Goal: Information Seeking & Learning: Learn about a topic

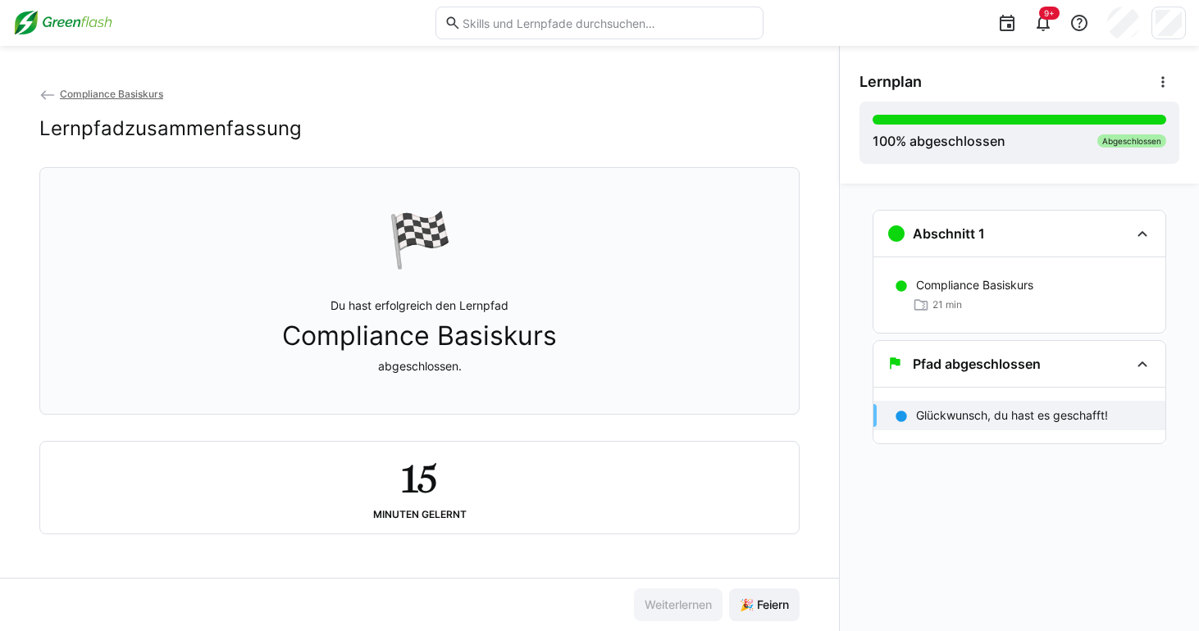
click at [401, 474] on h2 "15" at bounding box center [419, 479] width 36 height 48
click at [757, 602] on span "🎉 Feiern" at bounding box center [764, 605] width 54 height 16
click at [130, 93] on span "Compliance Basiskurs" at bounding box center [111, 94] width 103 height 12
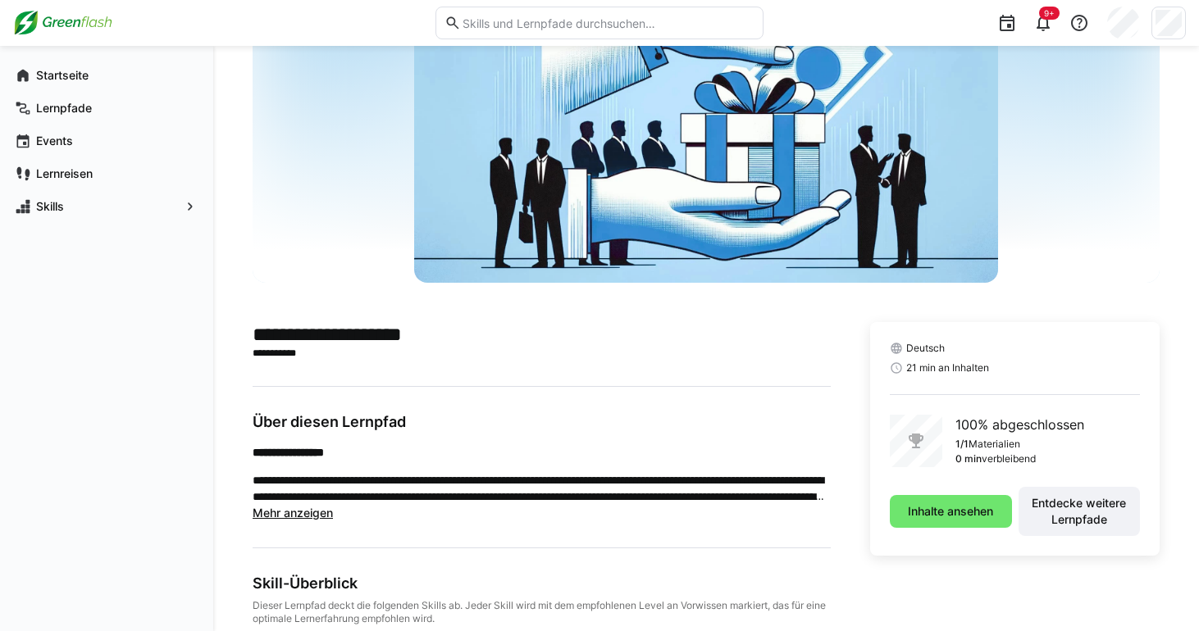
scroll to position [130, 0]
click at [105, 166] on span "Lernreisen" at bounding box center [116, 174] width 165 height 16
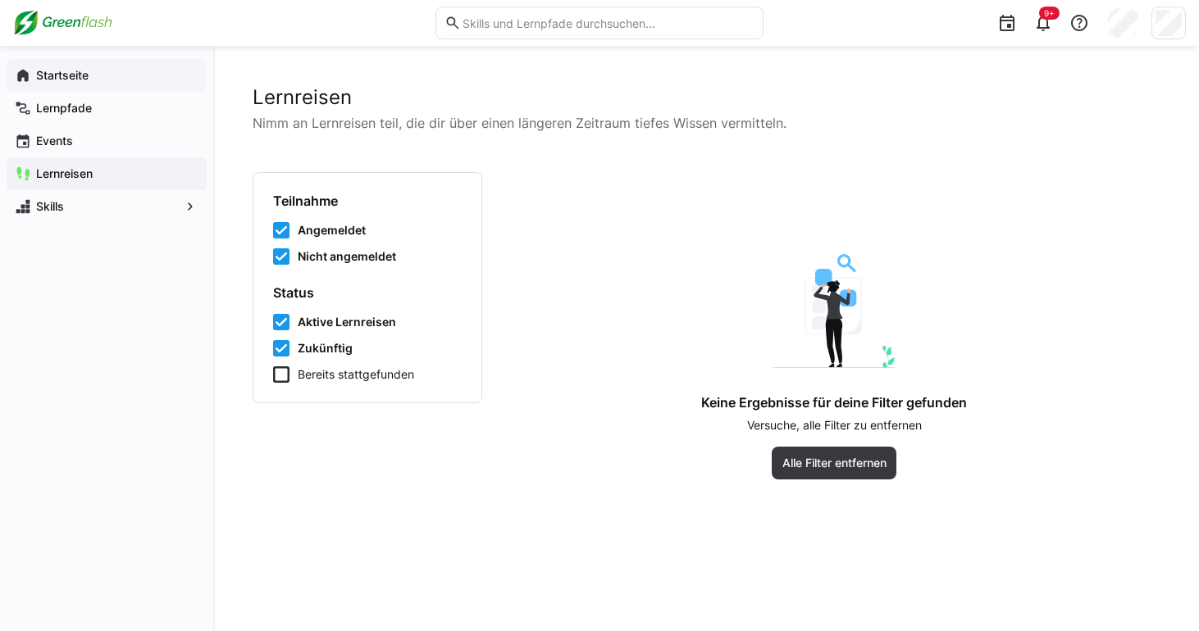
click at [0, 0] on app-navigation-label "Startseite" at bounding box center [0, 0] width 0 height 0
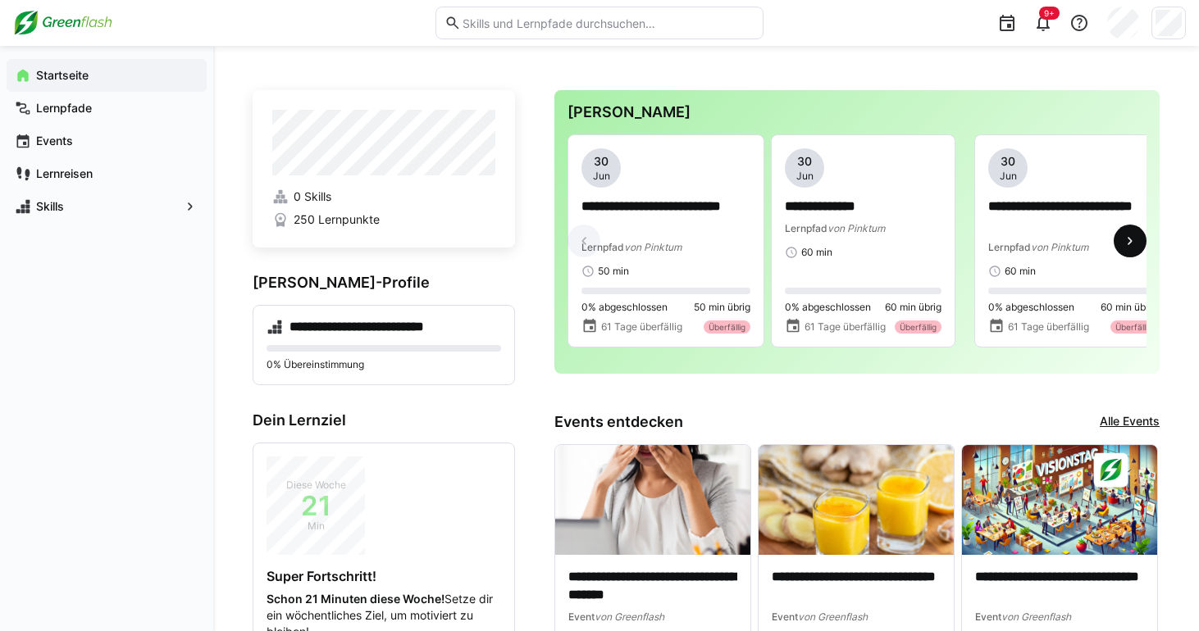
click at [1129, 257] on span at bounding box center [1130, 241] width 33 height 33
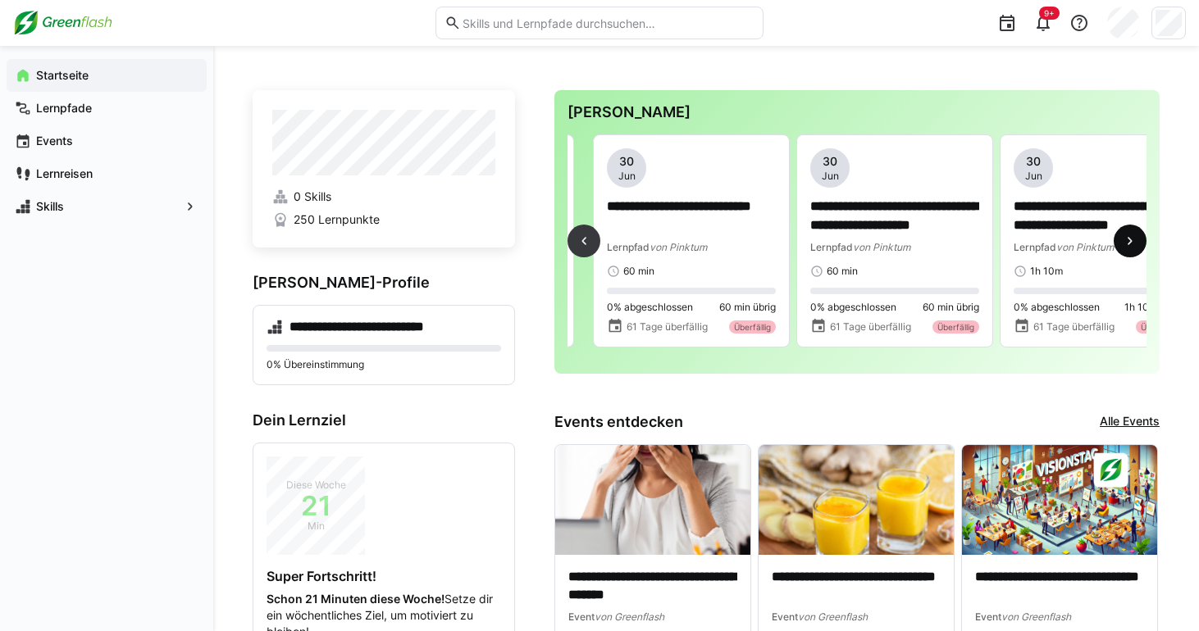
click at [1129, 257] on span at bounding box center [1130, 241] width 33 height 33
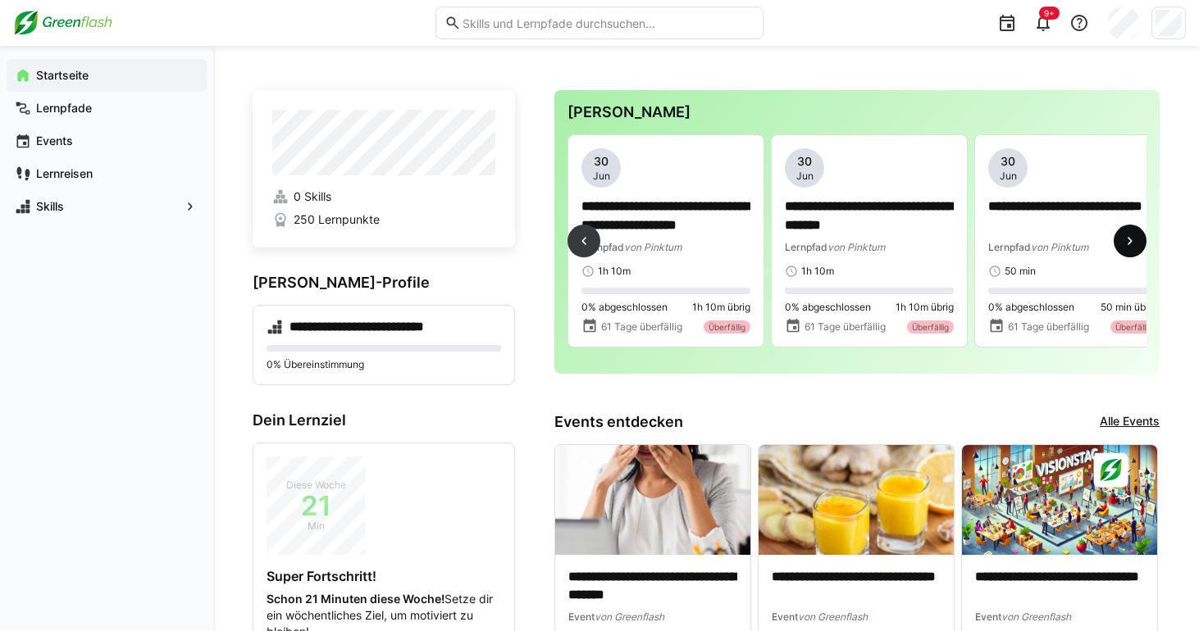
click at [1129, 257] on span at bounding box center [1130, 241] width 33 height 33
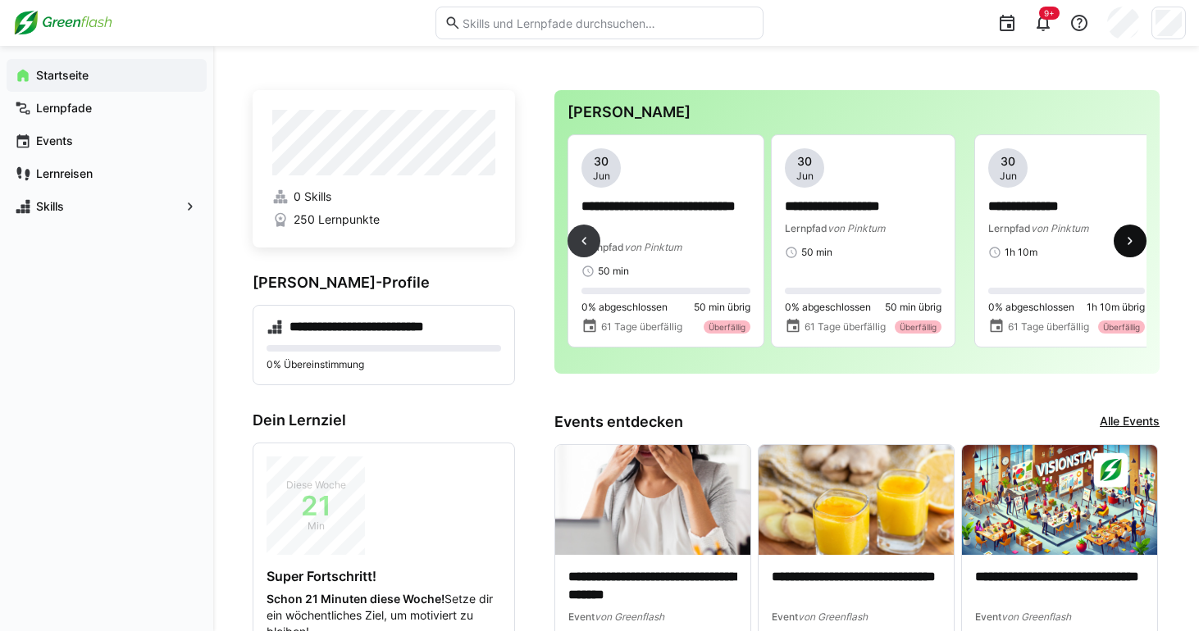
click at [1129, 257] on span at bounding box center [1130, 241] width 33 height 33
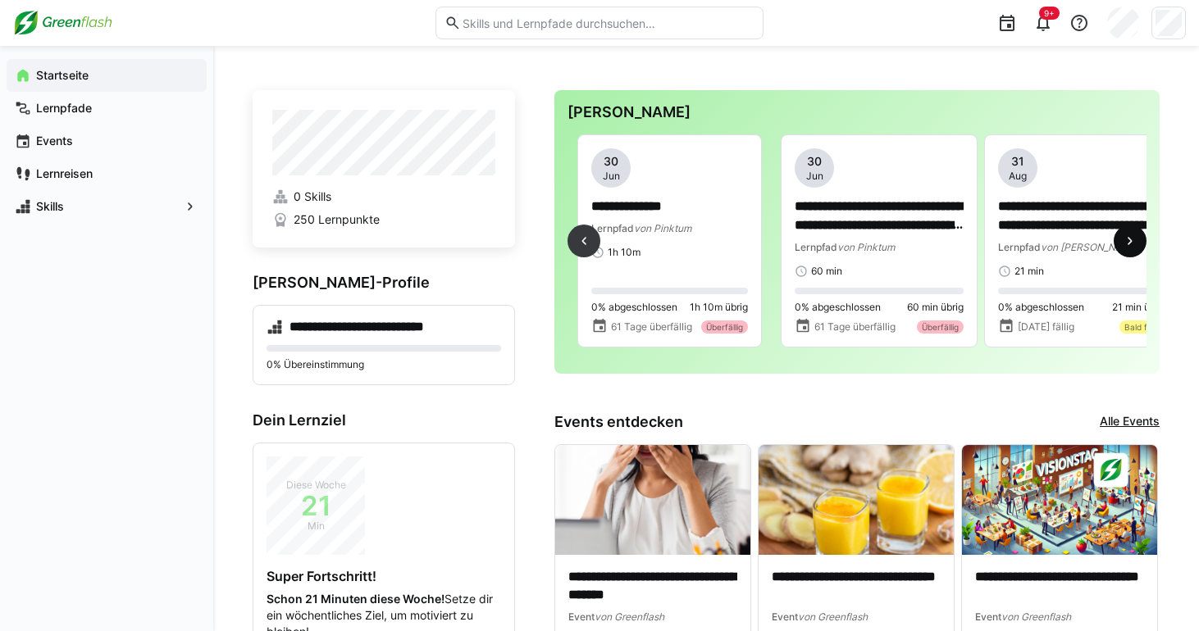
scroll to position [0, 1627]
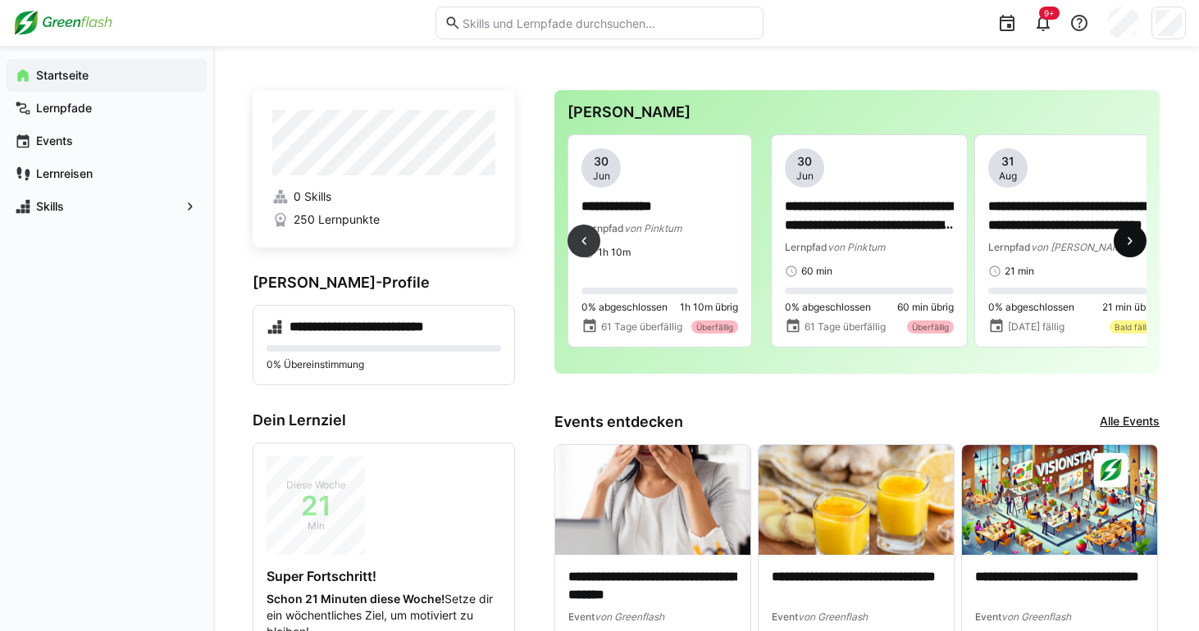
click at [1129, 257] on span at bounding box center [1130, 241] width 33 height 33
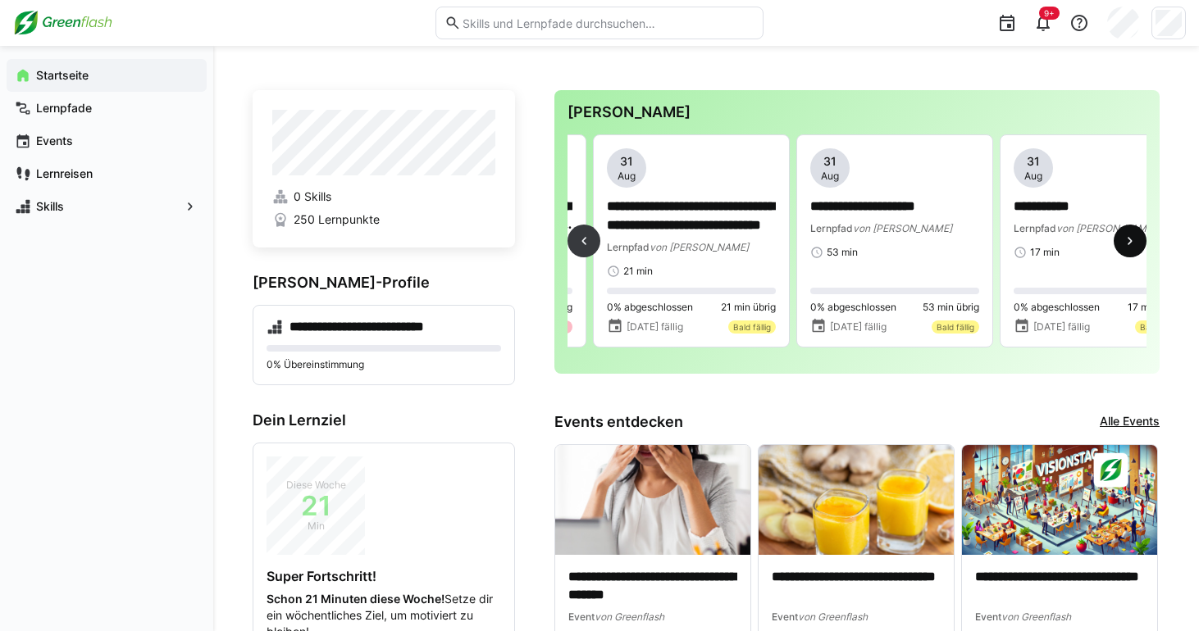
scroll to position [0, 2034]
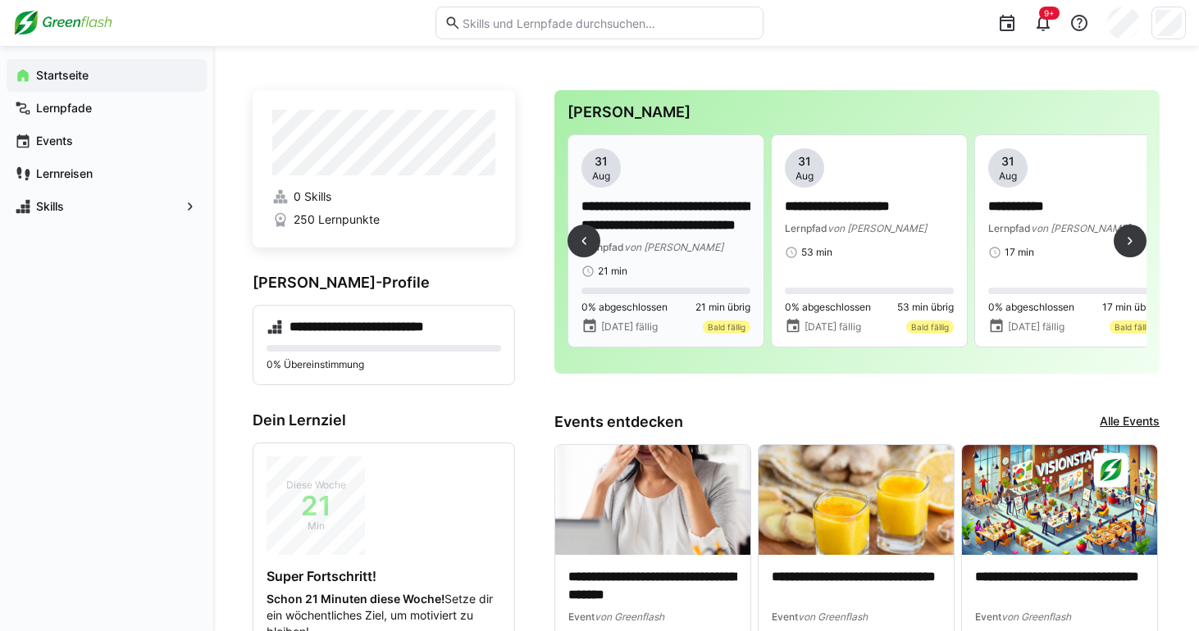
click at [686, 239] on div "Lernpfad von MyBreev" at bounding box center [665, 247] width 169 height 16
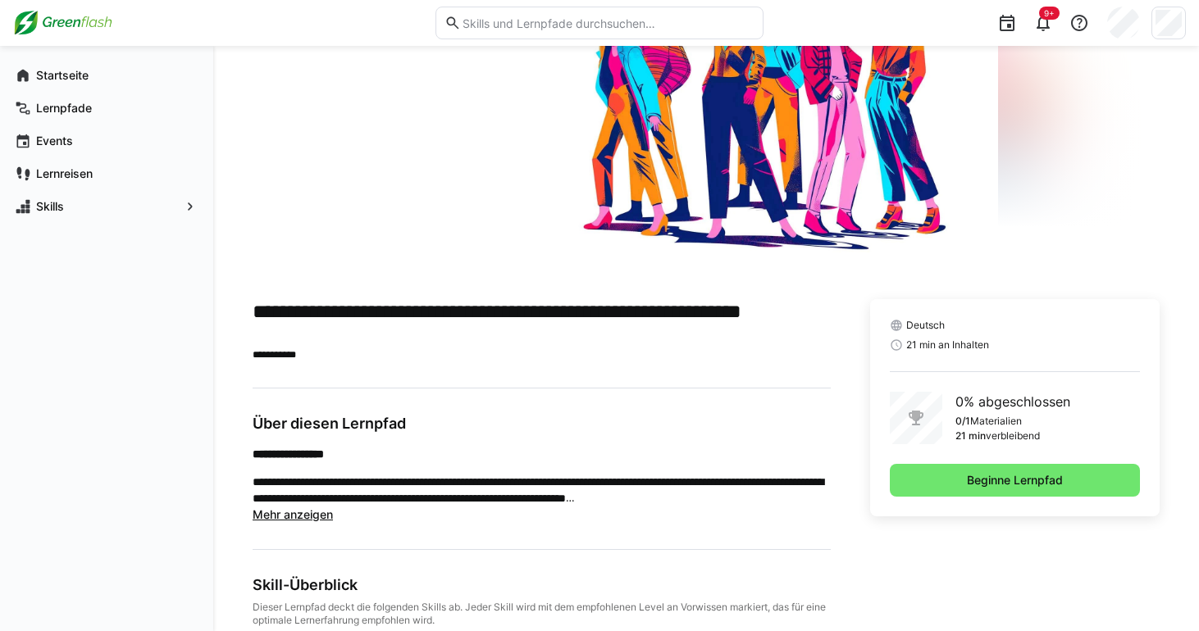
scroll to position [154, 0]
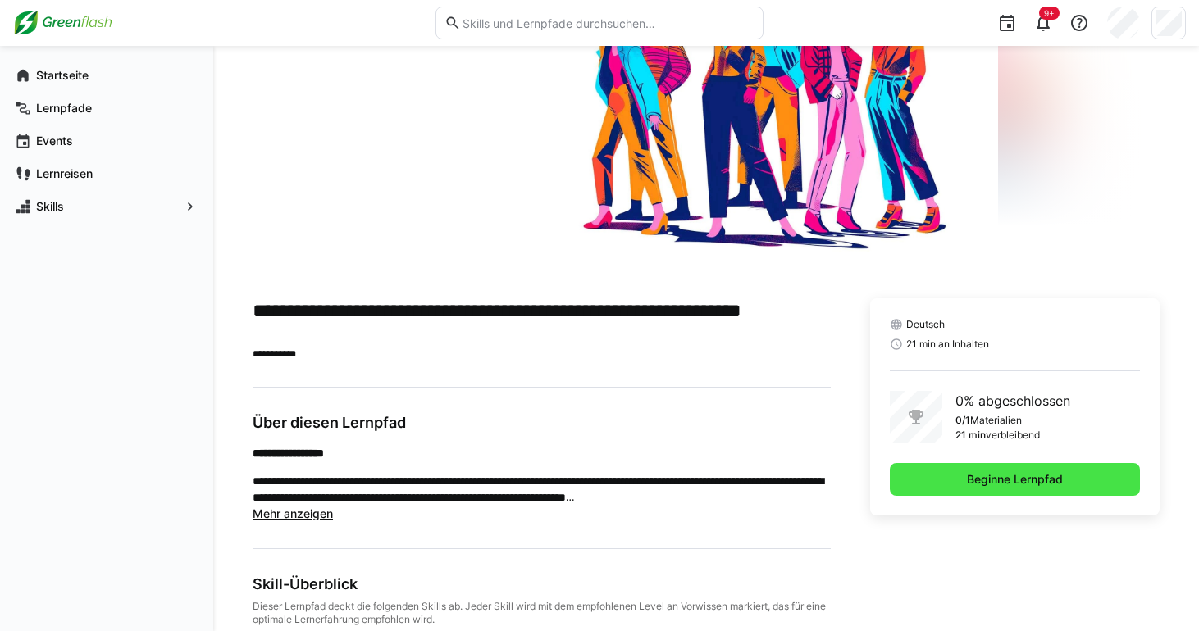
click at [985, 489] on span "Beginne Lernpfad" at bounding box center [1015, 479] width 250 height 33
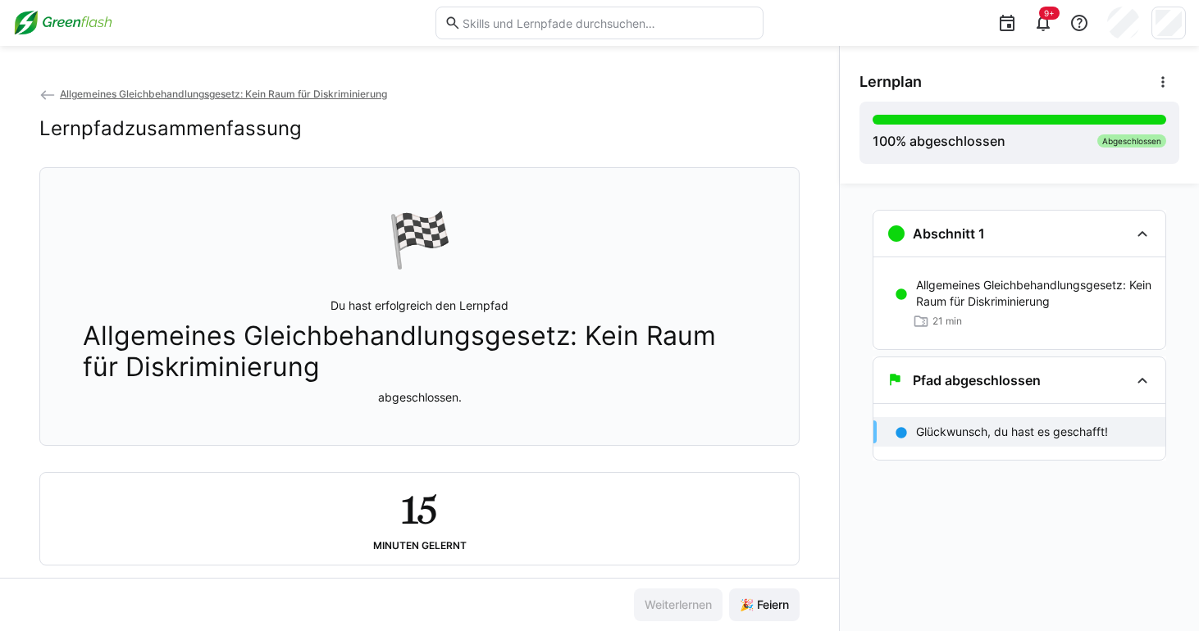
scroll to position [31, 0]
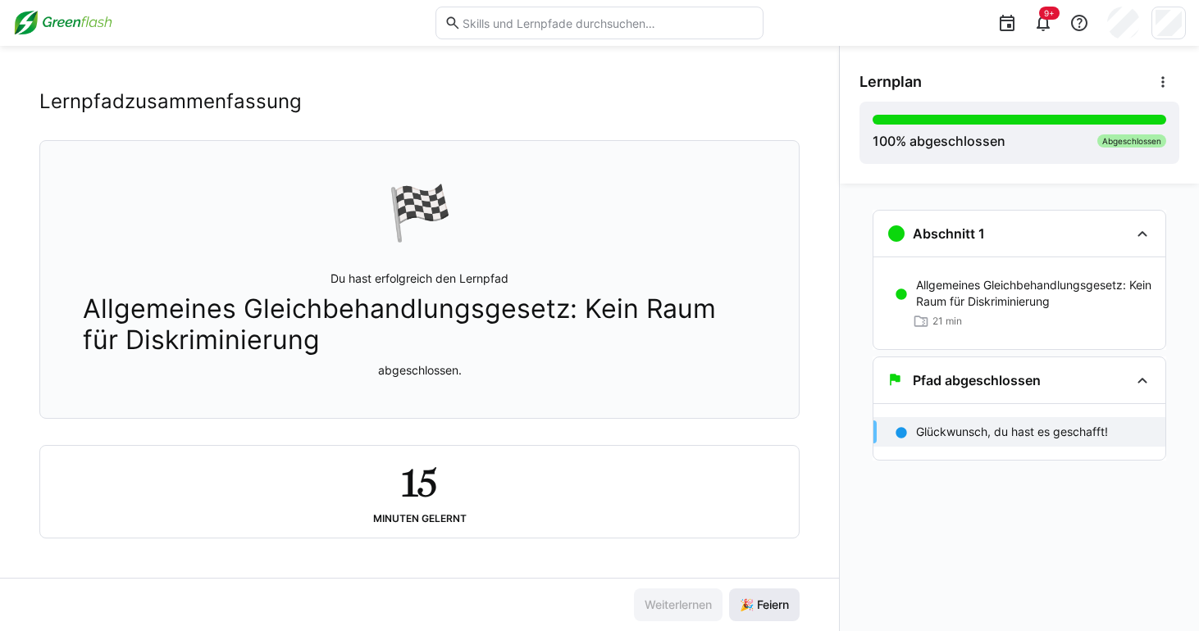
click at [761, 619] on span "🎉 Feiern" at bounding box center [764, 605] width 71 height 33
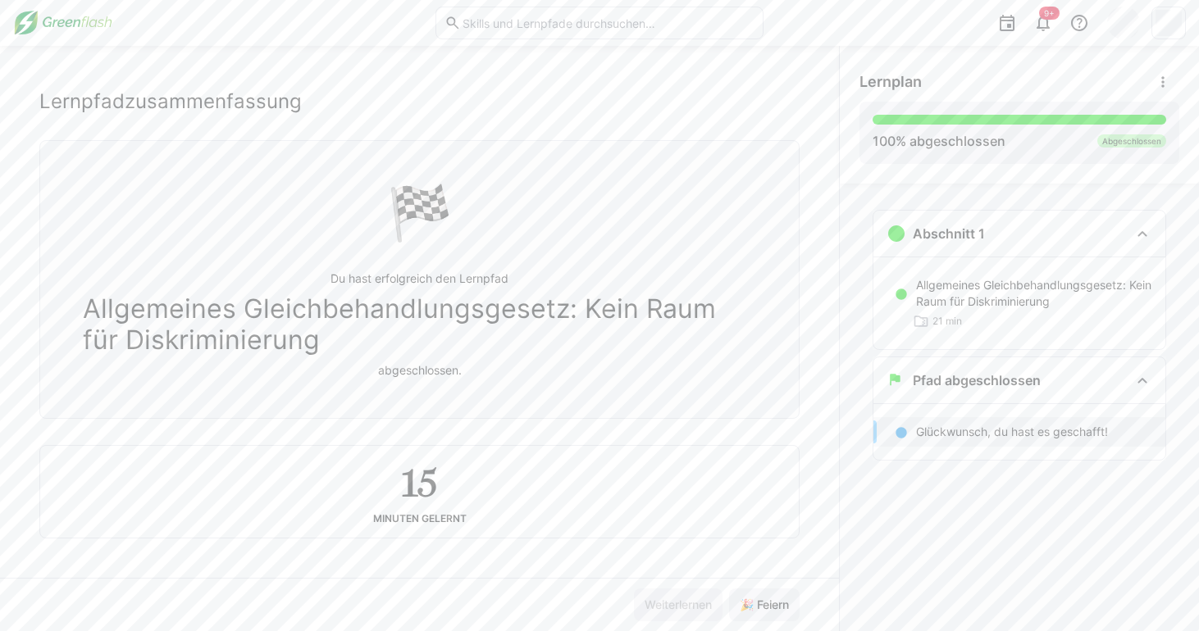
scroll to position [0, 0]
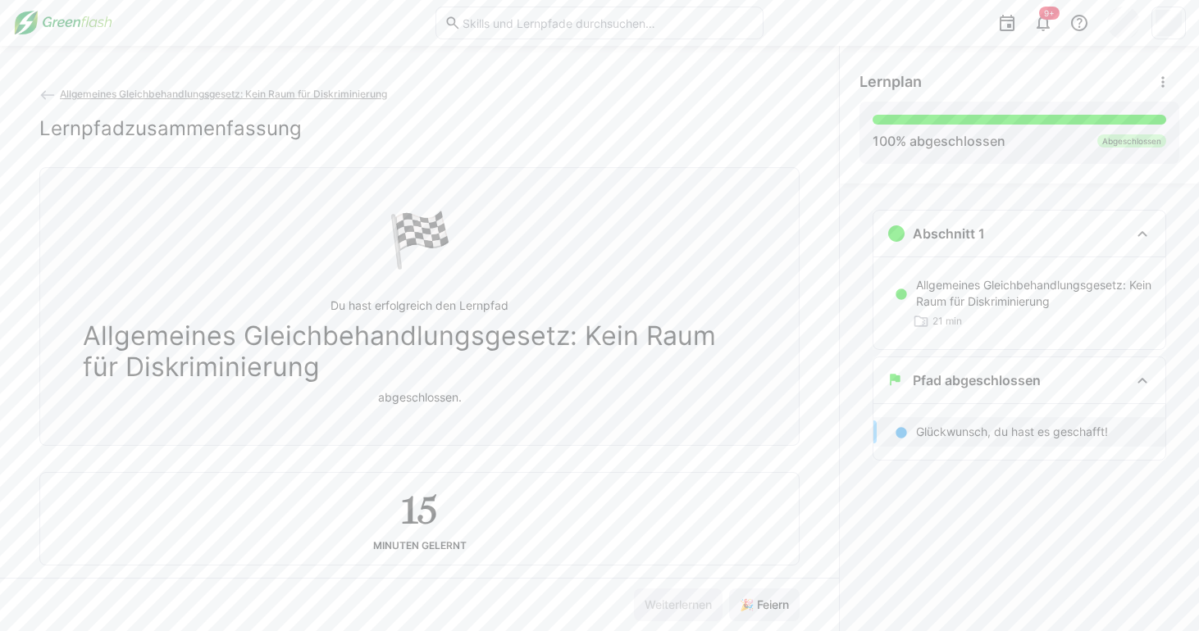
click at [65, 75] on div "Allgemeines Gleichbehandlungsgesetz: Kein Raum für Diskriminierung Lernpfadzusa…" at bounding box center [419, 339] width 839 height 586
click at [65, 92] on span "Allgemeines Gleichbehandlungsgesetz: Kein Raum für Diskriminierung" at bounding box center [223, 94] width 327 height 12
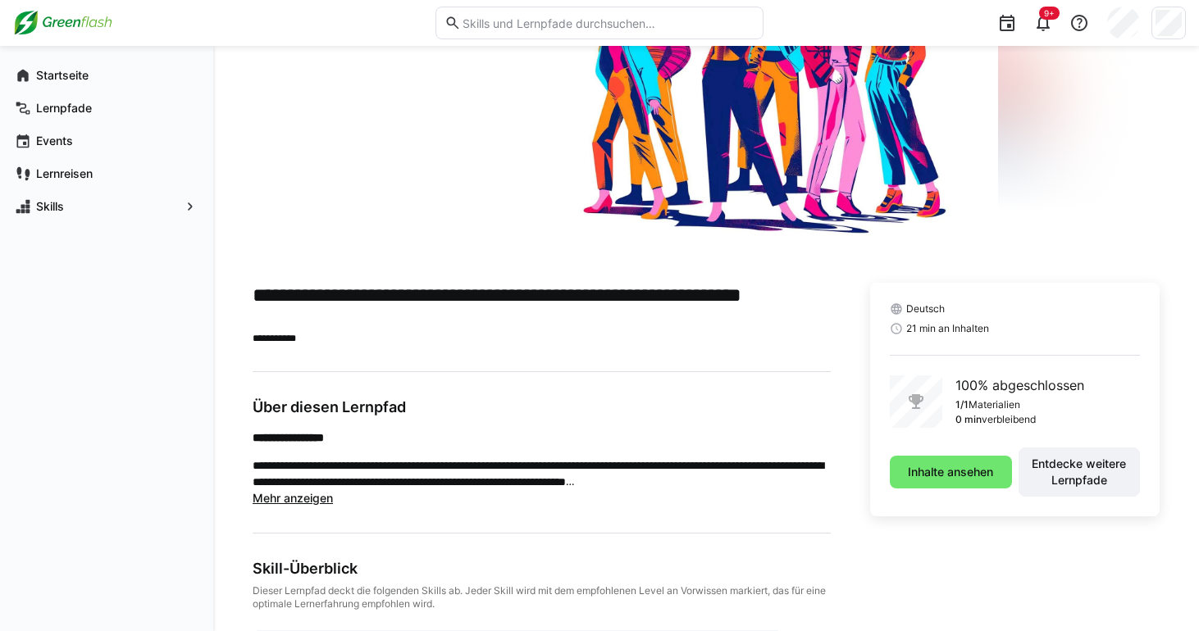
scroll to position [175, 0]
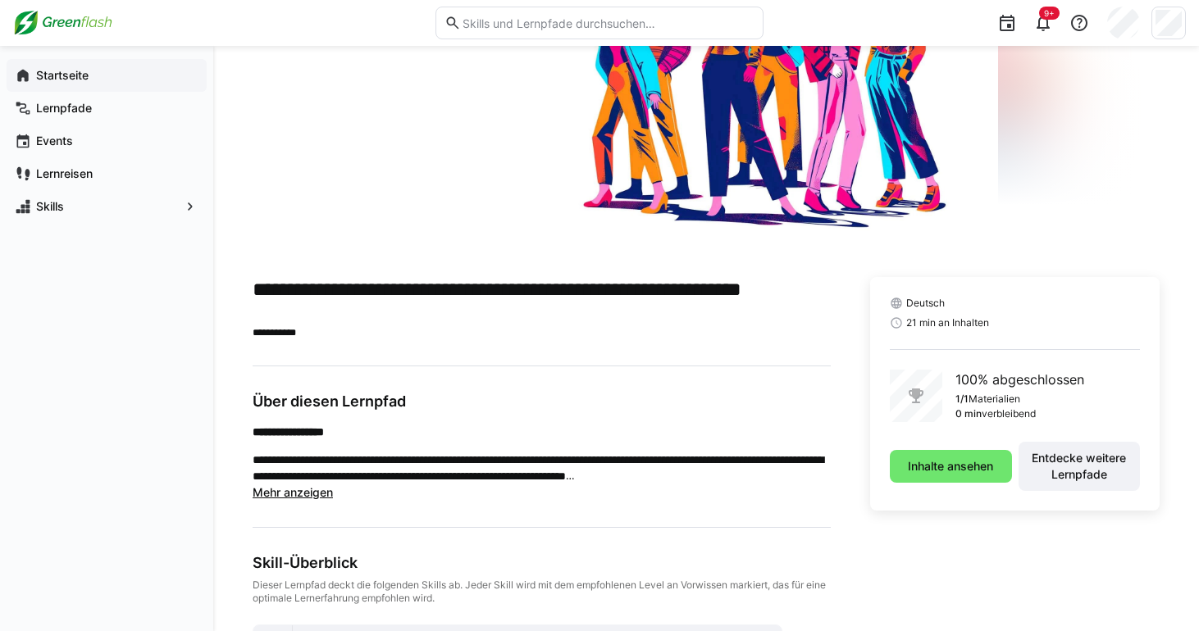
click at [0, 0] on app-navigation-label "Startseite" at bounding box center [0, 0] width 0 height 0
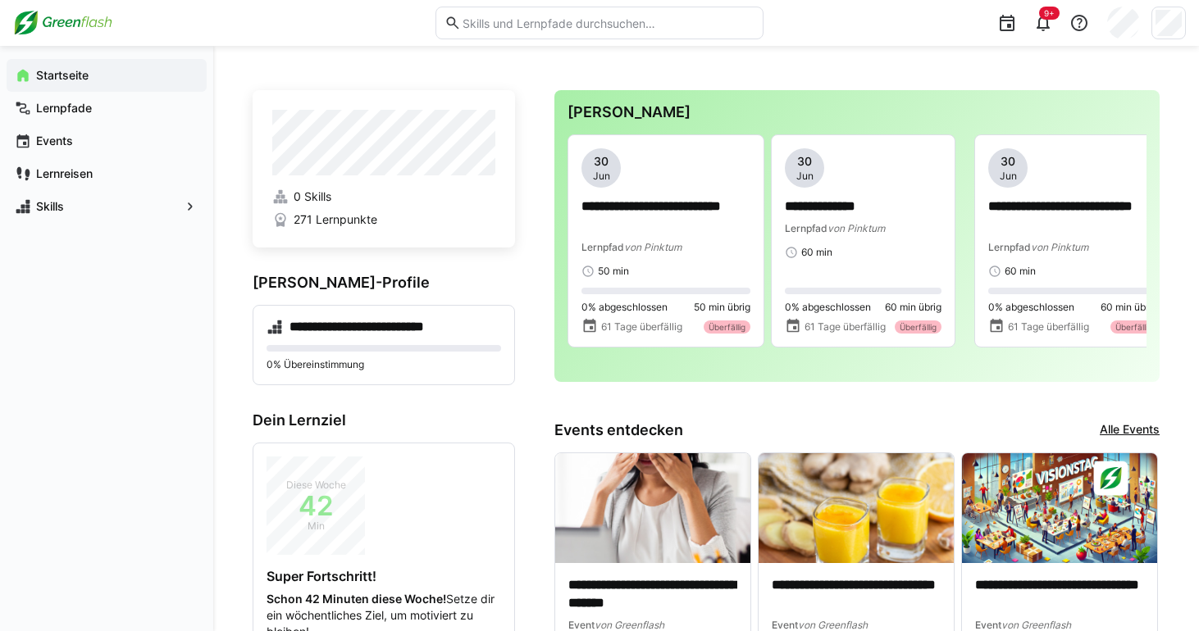
click at [1149, 251] on div "**********" at bounding box center [856, 236] width 605 height 292
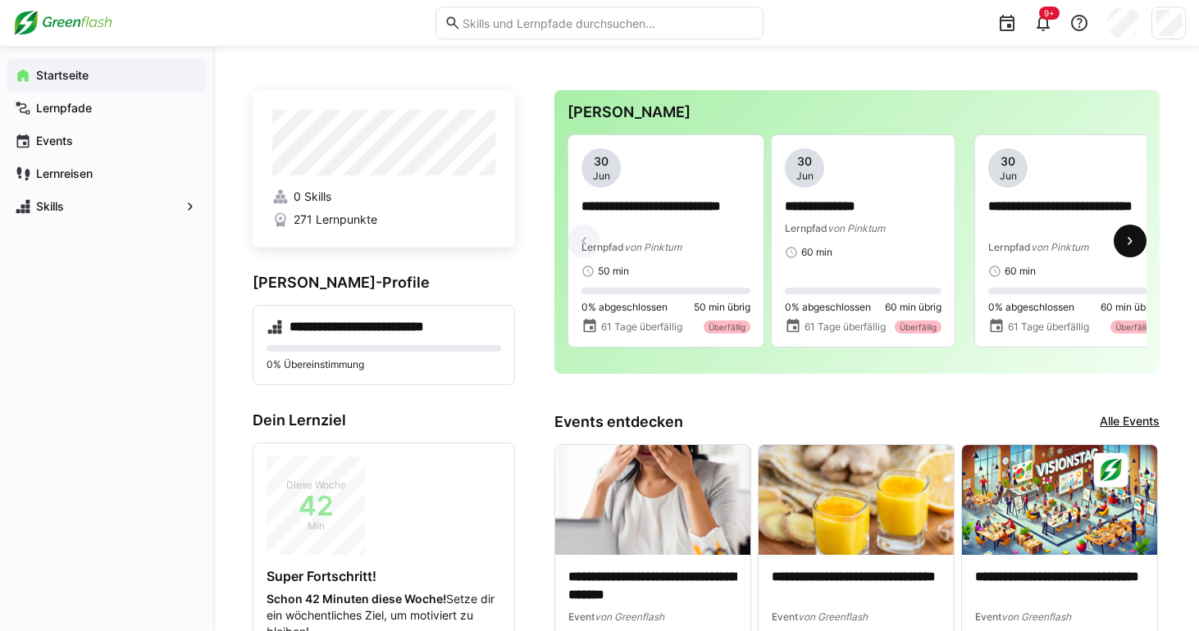
click at [1132, 249] on eds-icon at bounding box center [1130, 241] width 16 height 16
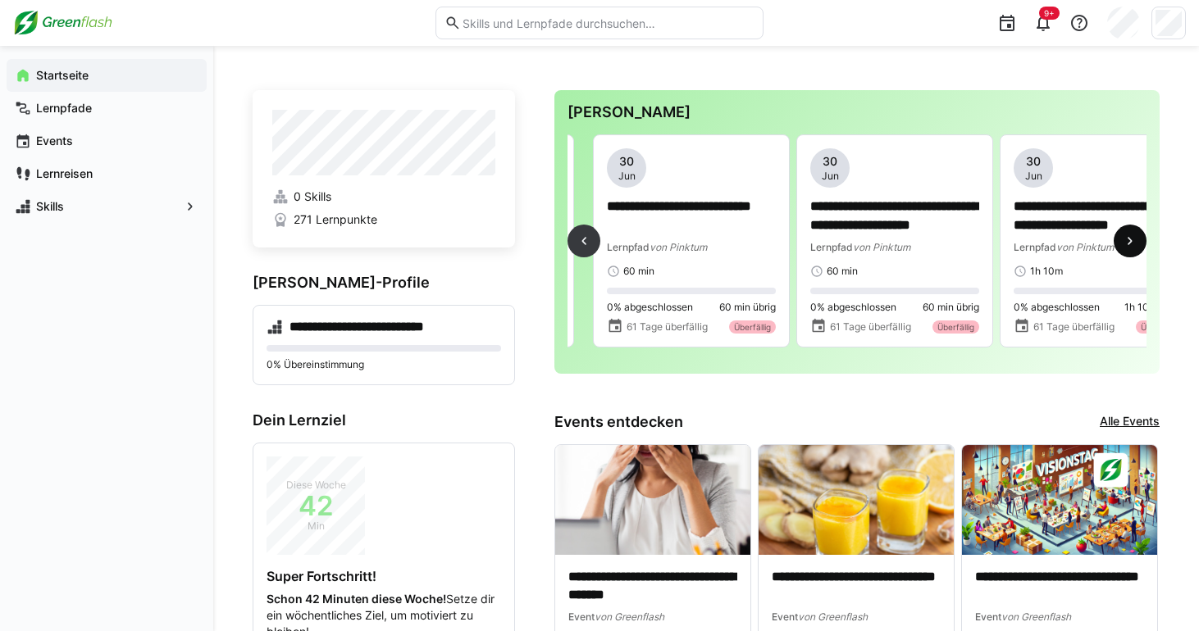
click at [1132, 249] on eds-icon at bounding box center [1130, 241] width 16 height 16
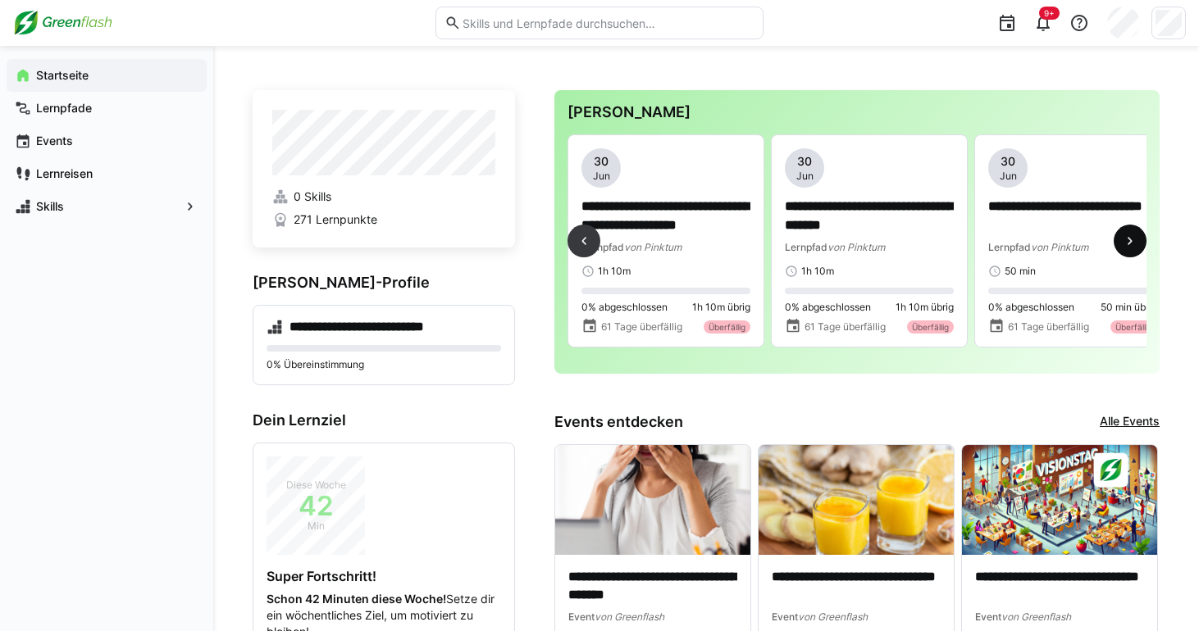
click at [1132, 249] on eds-icon at bounding box center [1130, 241] width 16 height 16
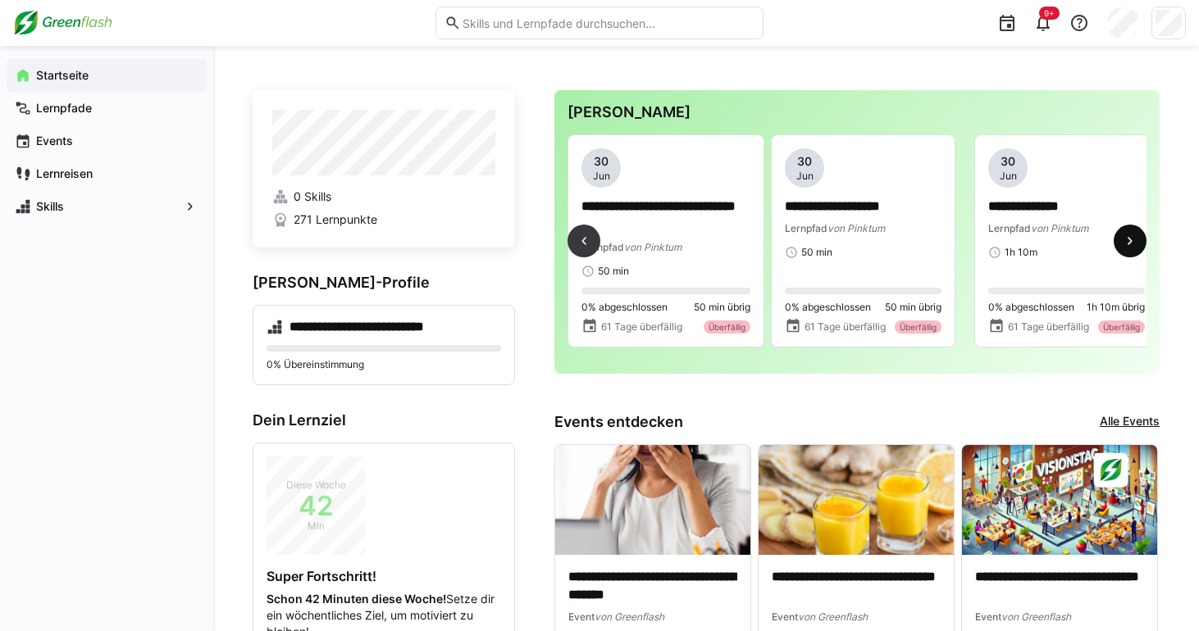
click at [1132, 249] on eds-icon at bounding box center [1130, 241] width 16 height 16
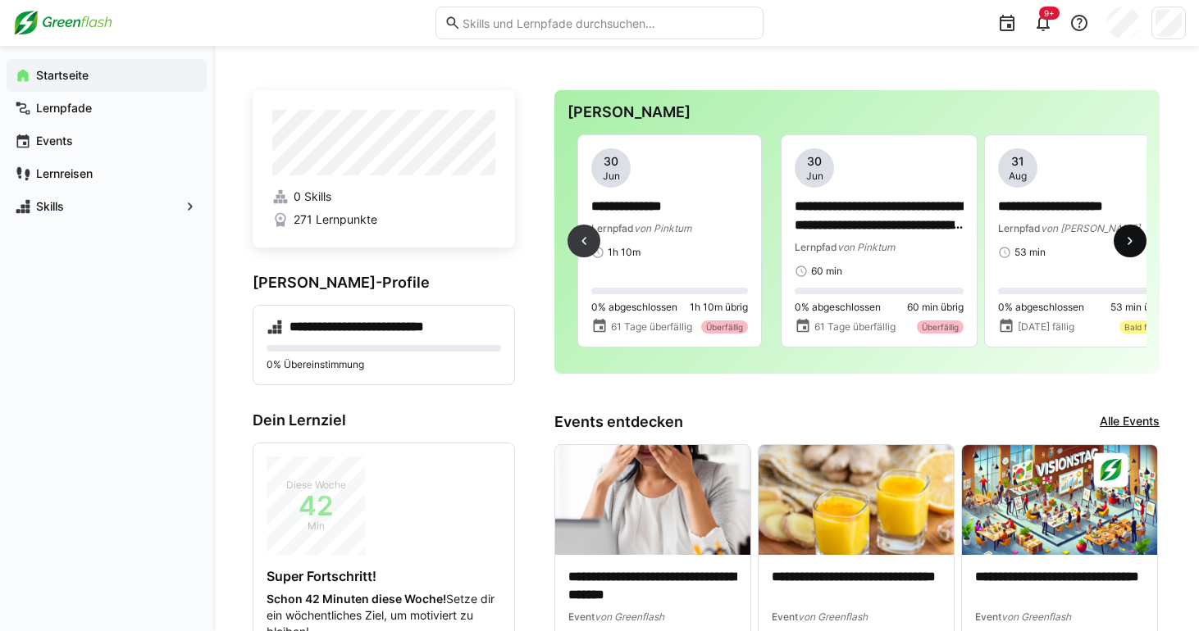
scroll to position [0, 1627]
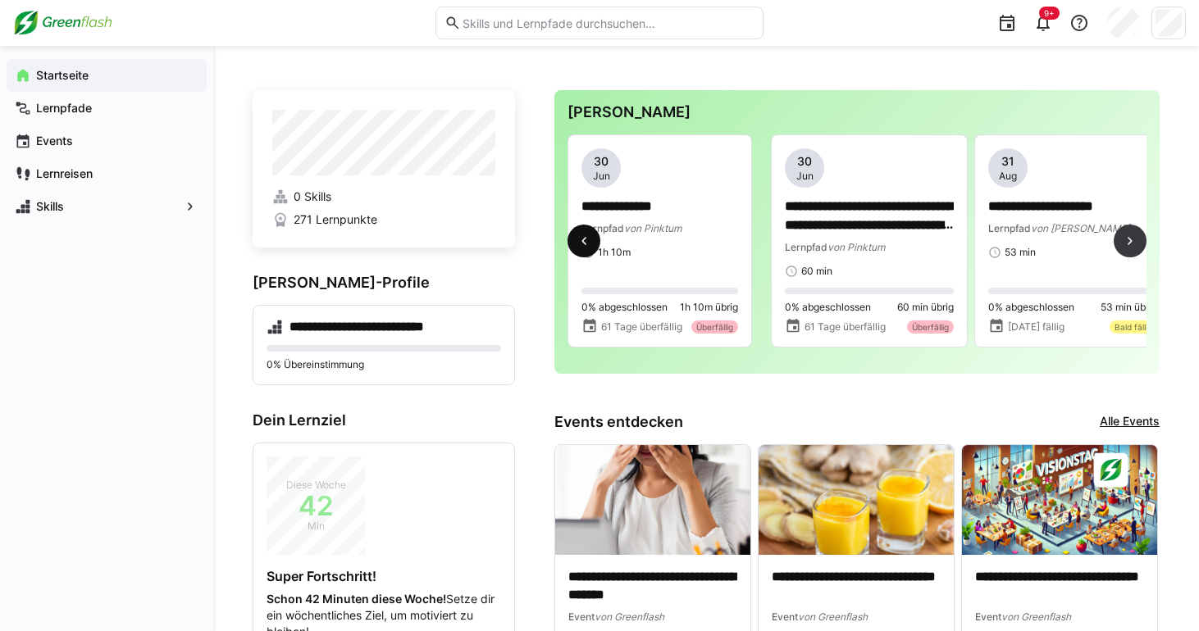
click at [581, 249] on eds-icon at bounding box center [584, 241] width 16 height 16
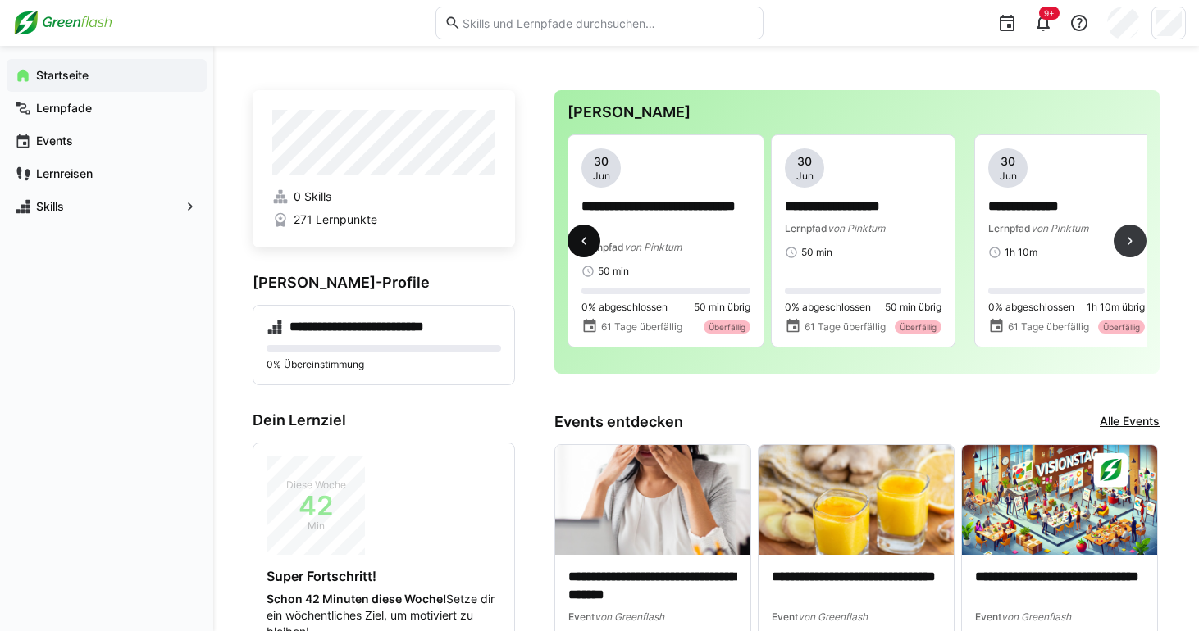
click at [581, 249] on eds-icon at bounding box center [584, 241] width 16 height 16
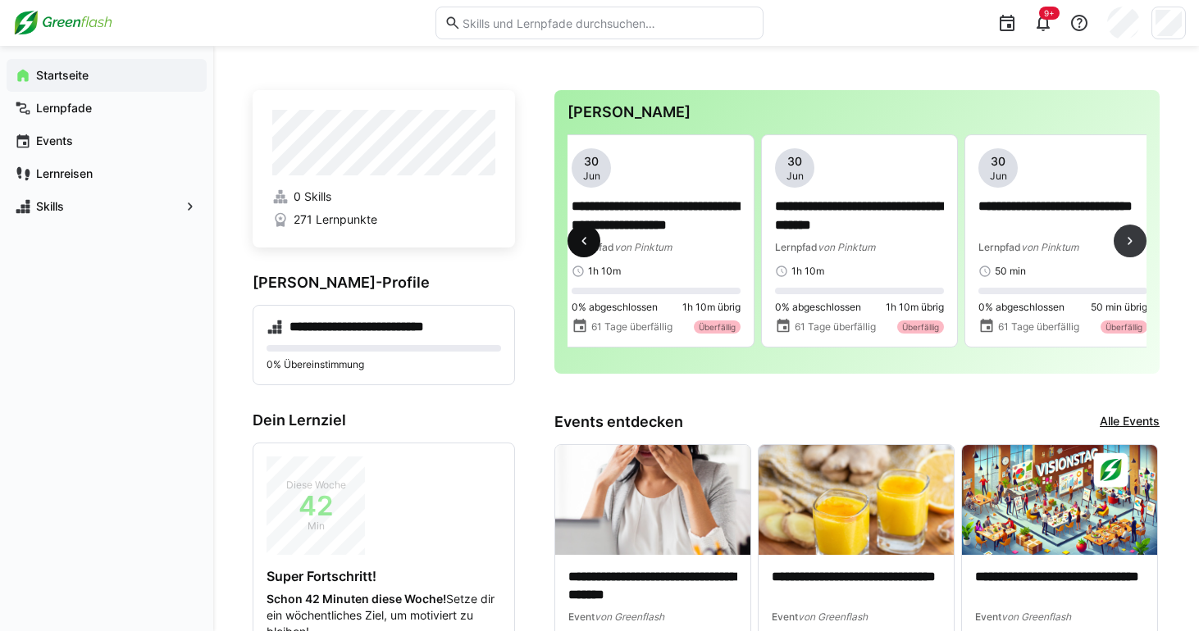
scroll to position [0, 813]
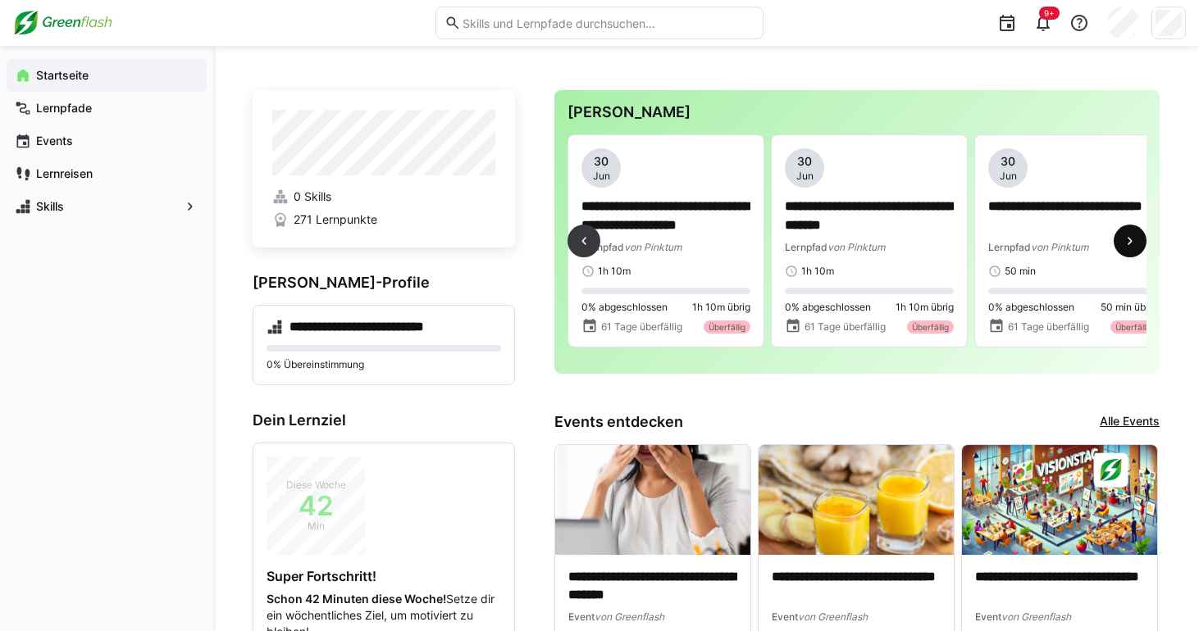
click at [1129, 249] on eds-icon at bounding box center [1130, 241] width 16 height 16
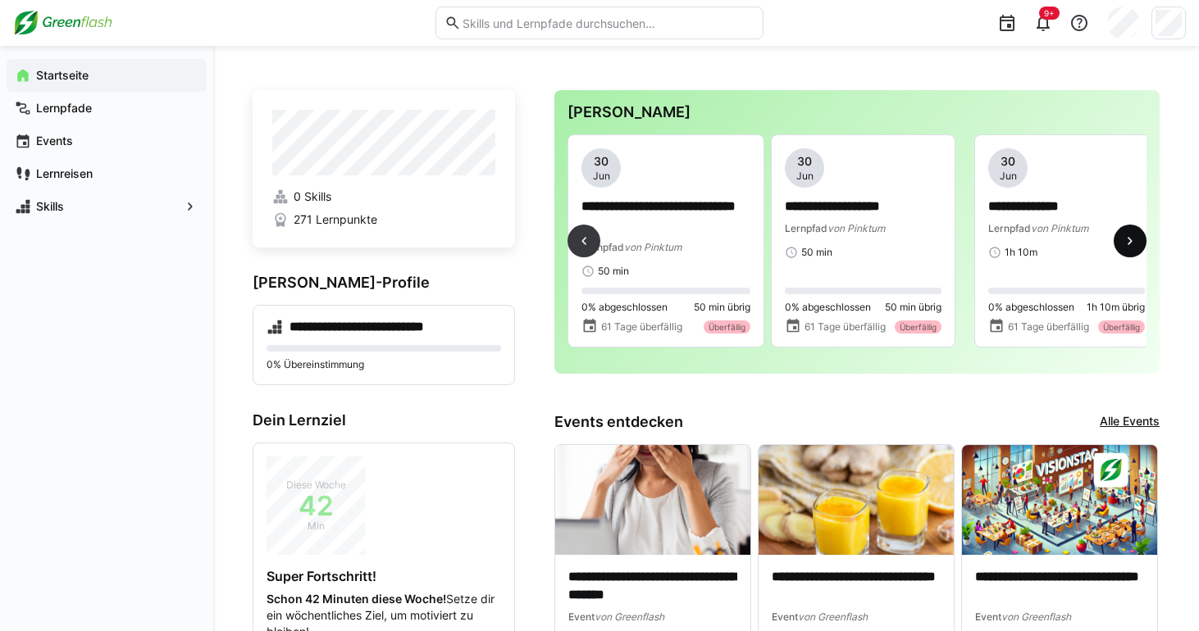
click at [1129, 248] on eds-icon at bounding box center [1130, 241] width 16 height 16
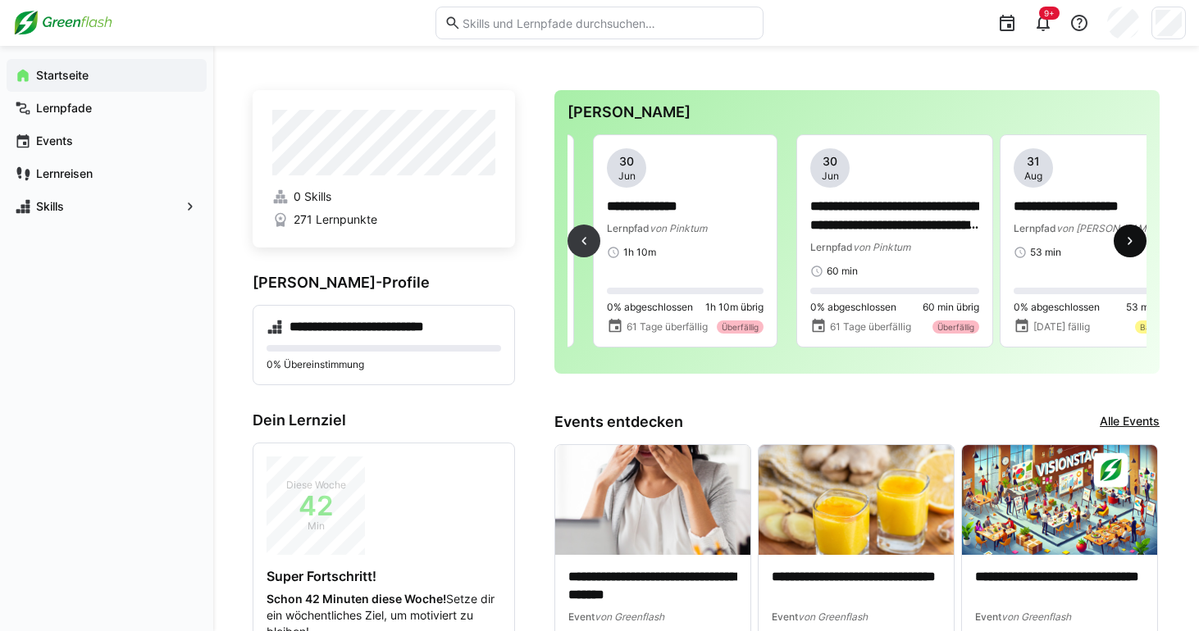
scroll to position [0, 1627]
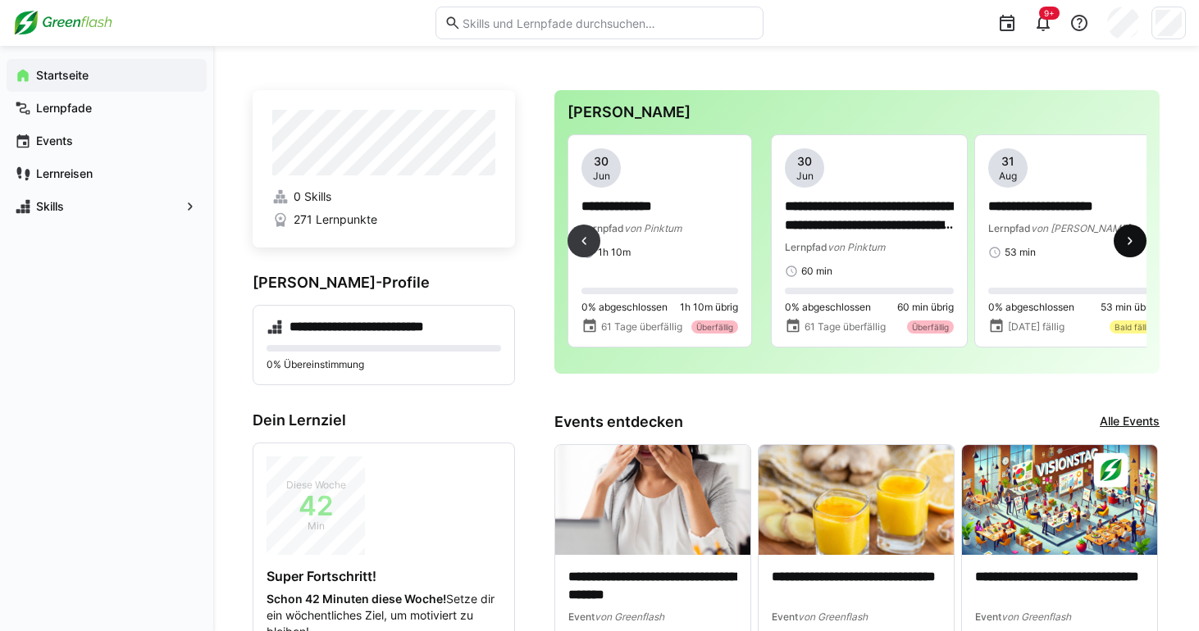
click at [1129, 248] on eds-icon at bounding box center [1130, 241] width 16 height 16
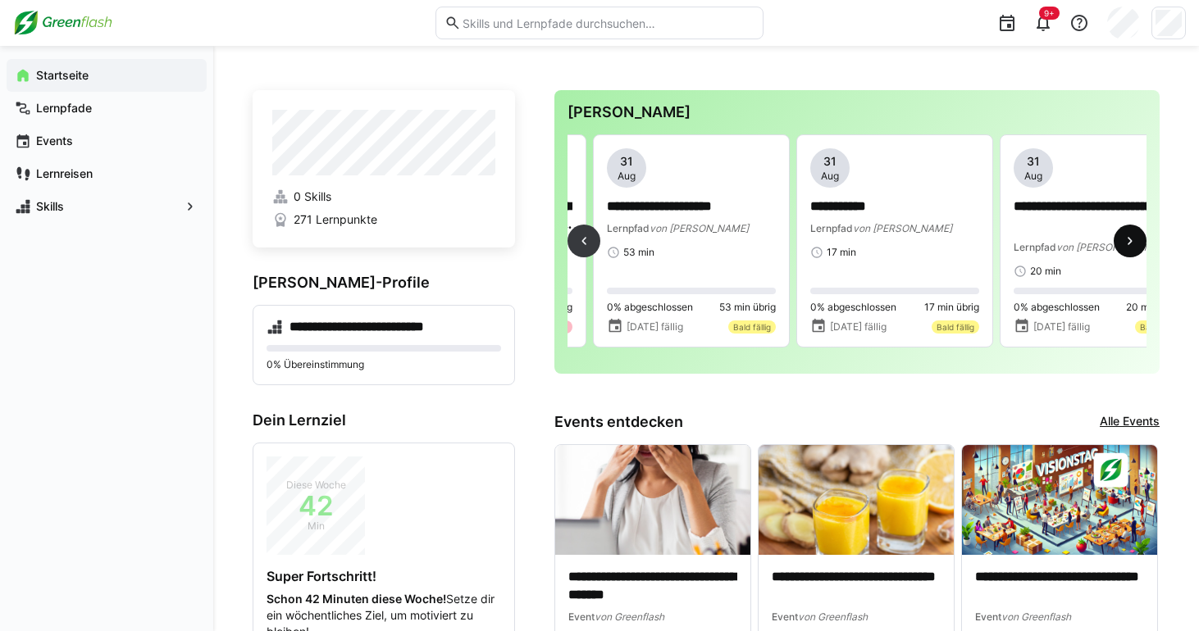
scroll to position [0, 2034]
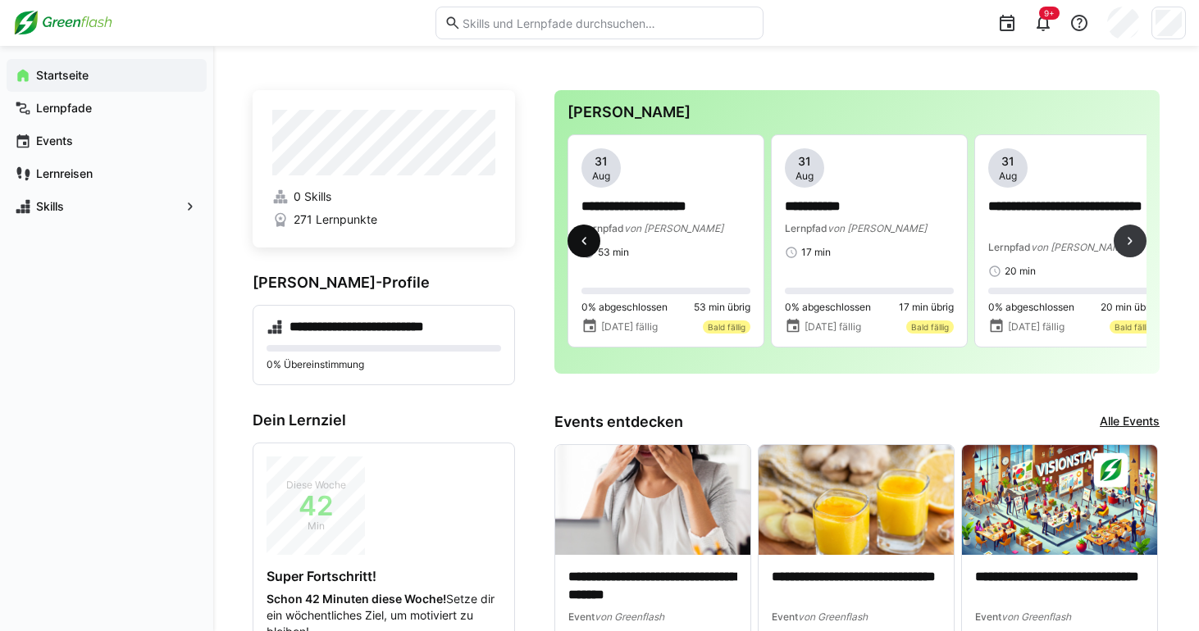
click at [582, 242] on eds-icon at bounding box center [584, 241] width 16 height 16
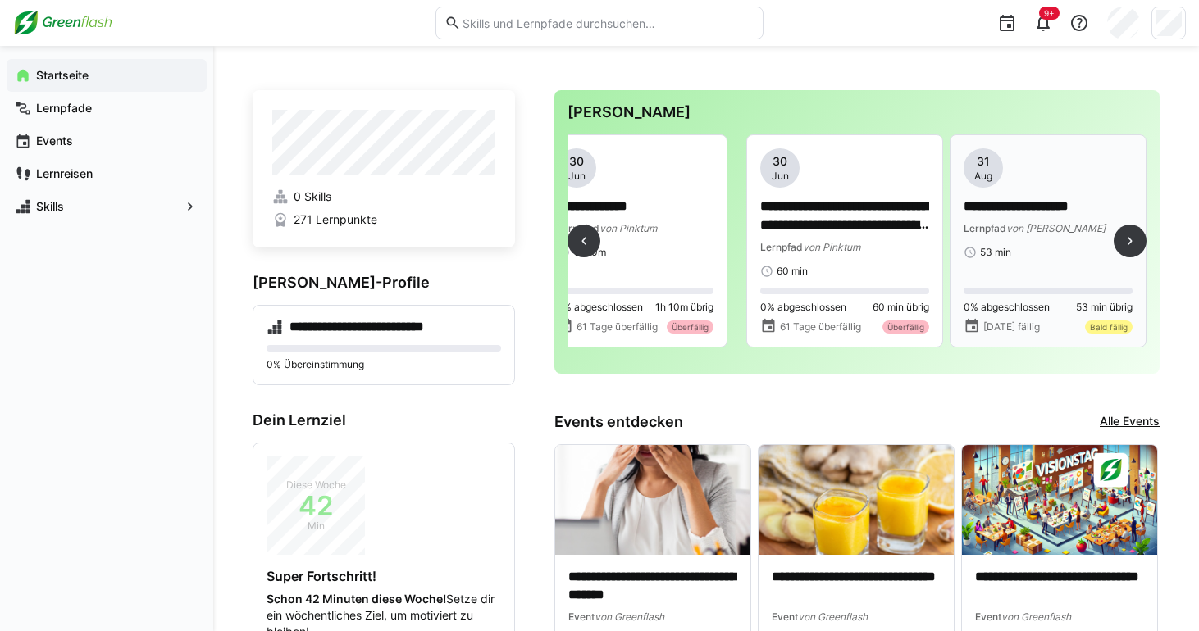
scroll to position [0, 1627]
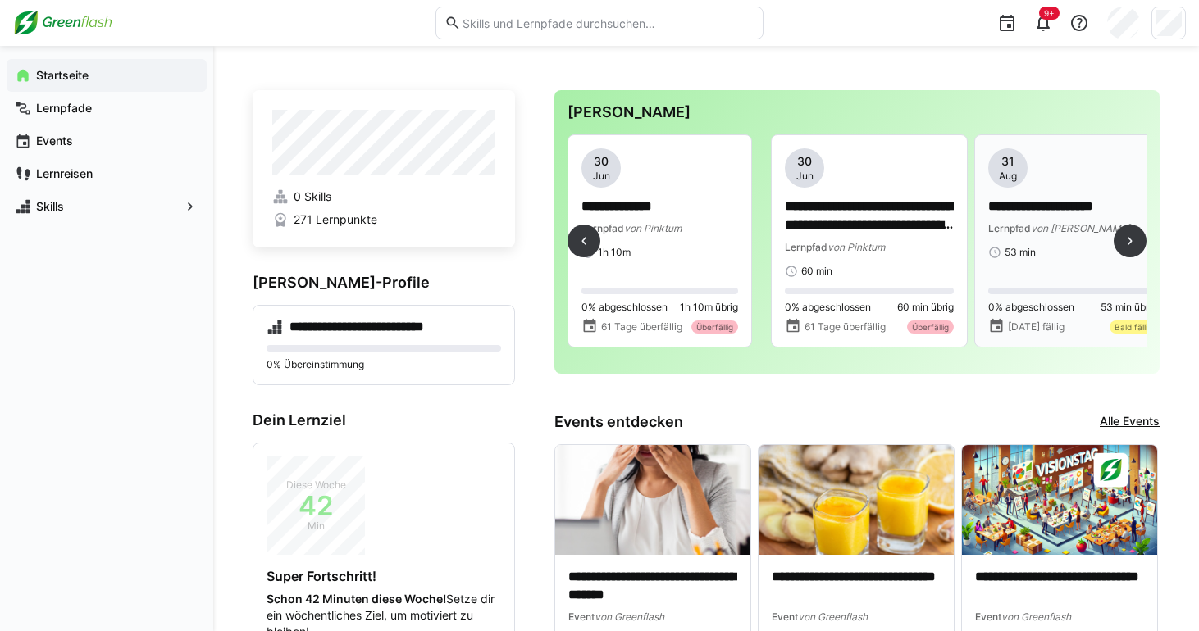
click at [1034, 257] on span "53 min" at bounding box center [1020, 252] width 31 height 13
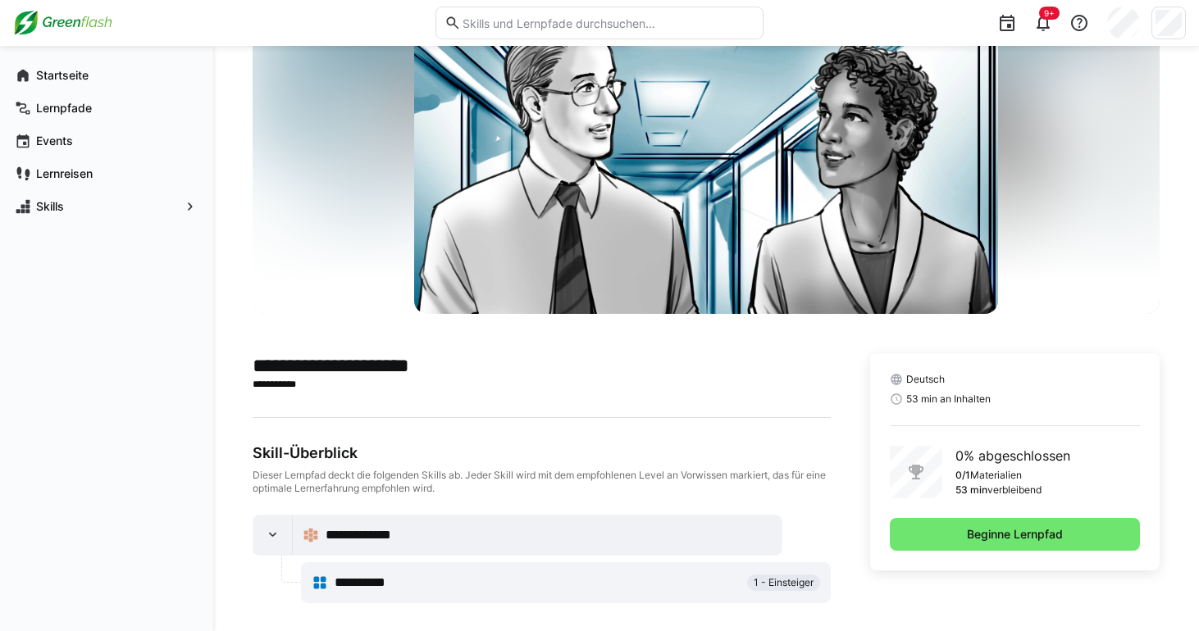
scroll to position [111, 0]
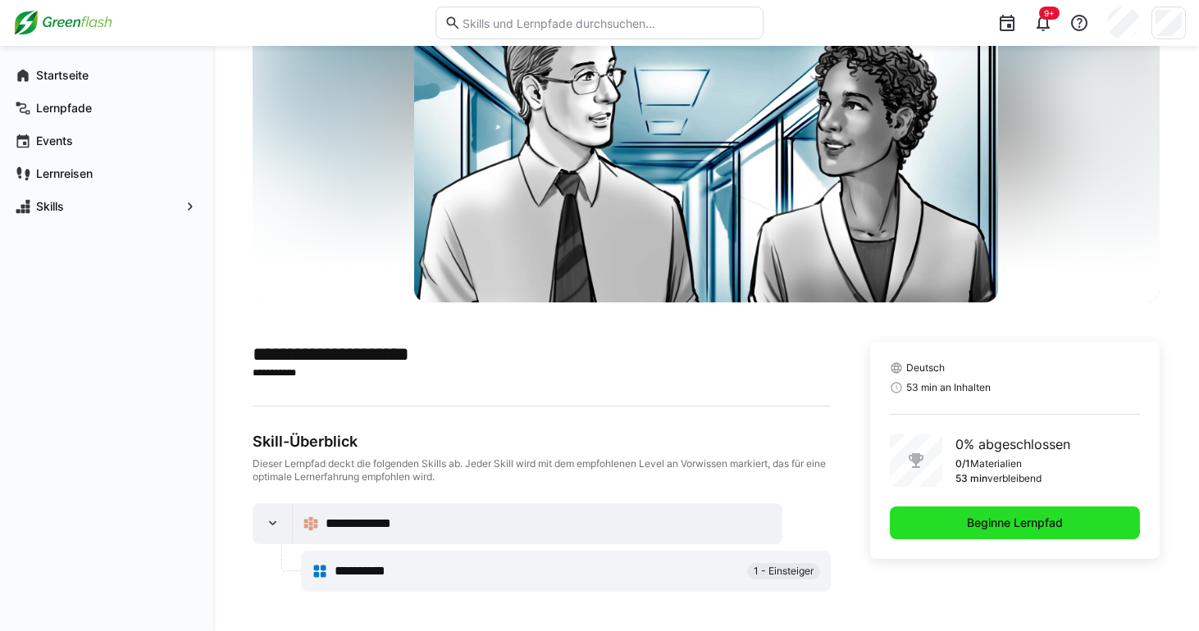
click at [982, 511] on span "Beginne Lernpfad" at bounding box center [1015, 523] width 250 height 33
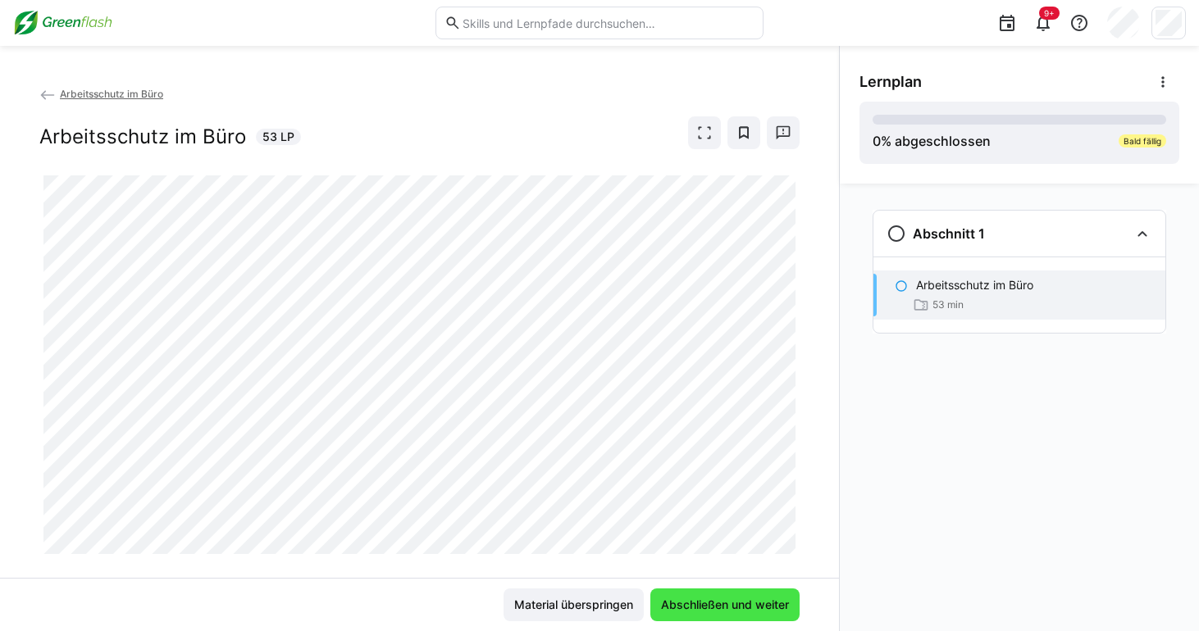
click at [740, 607] on span "Abschließen und weiter" at bounding box center [724, 605] width 133 height 16
click at [700, 615] on span "Abschließen und weiter" at bounding box center [724, 605] width 149 height 33
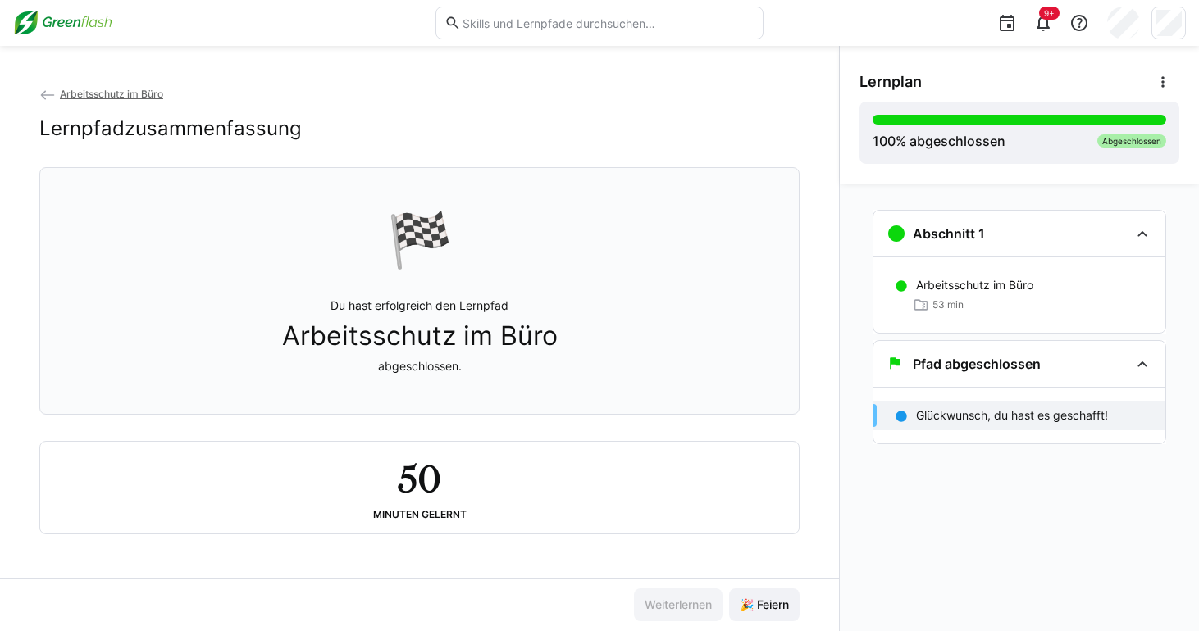
click at [144, 94] on span "Arbeitsschutz im Büro" at bounding box center [111, 94] width 103 height 12
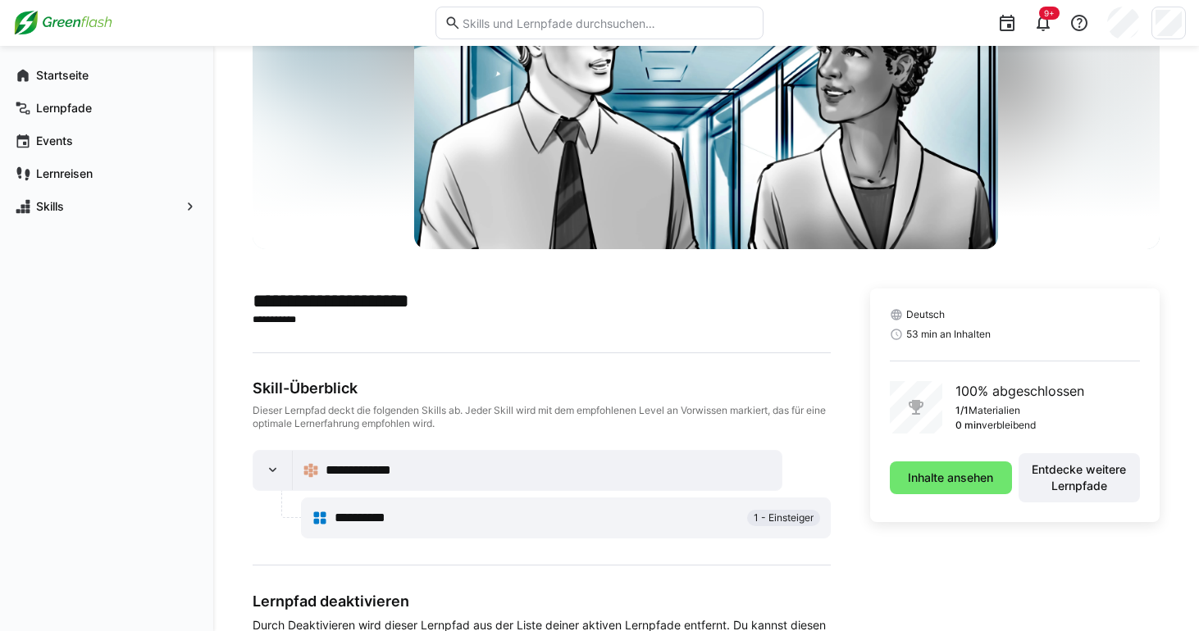
scroll to position [217, 0]
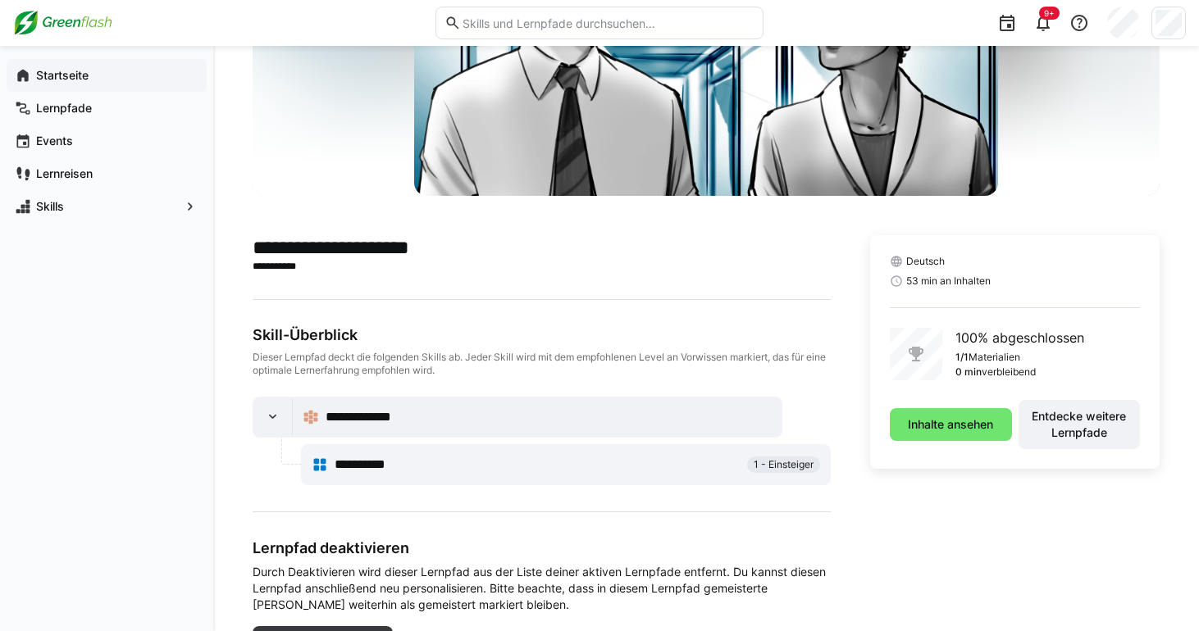
click at [98, 82] on span "Startseite" at bounding box center [116, 75] width 165 height 16
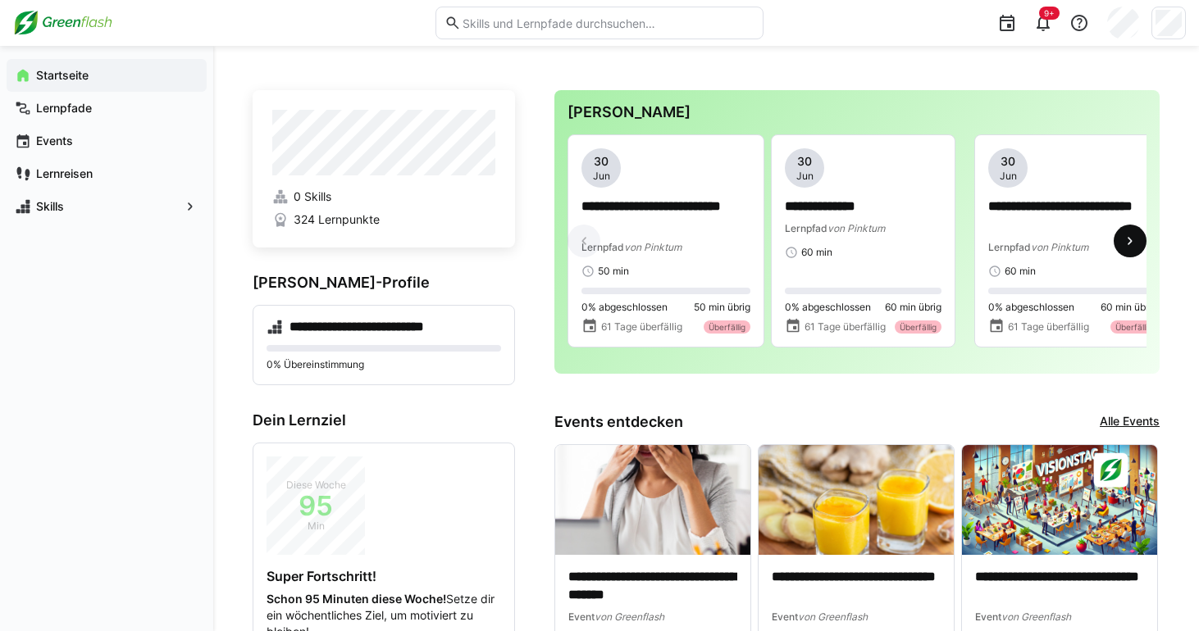
click at [1122, 249] on eds-icon at bounding box center [1130, 241] width 16 height 16
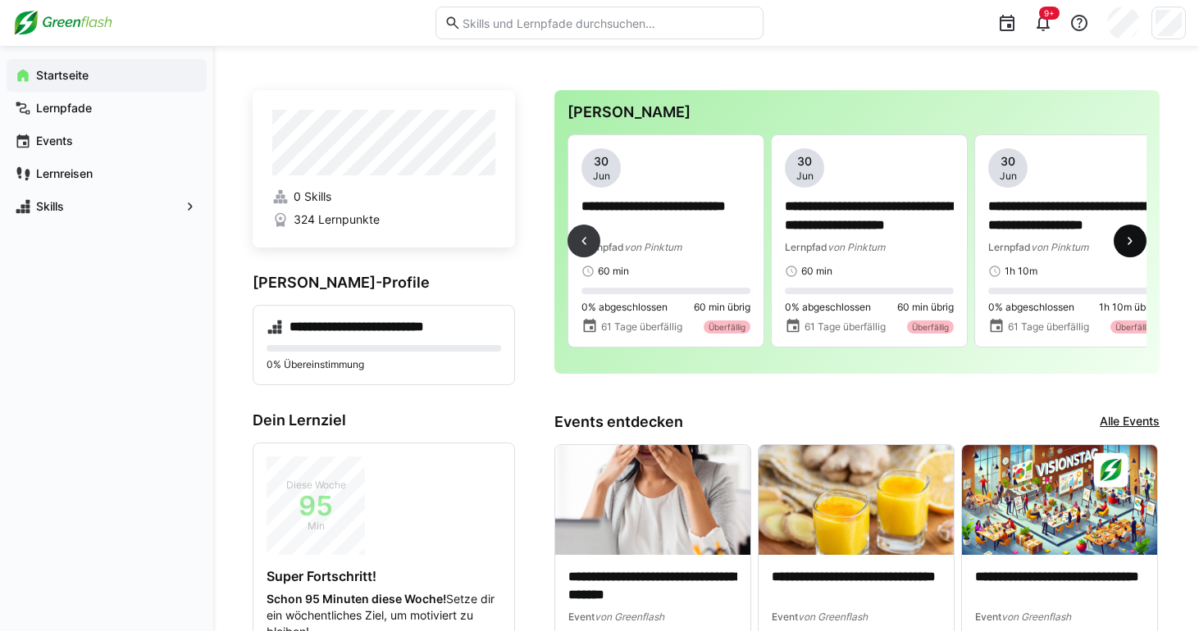
click at [1122, 249] on eds-icon at bounding box center [1130, 241] width 16 height 16
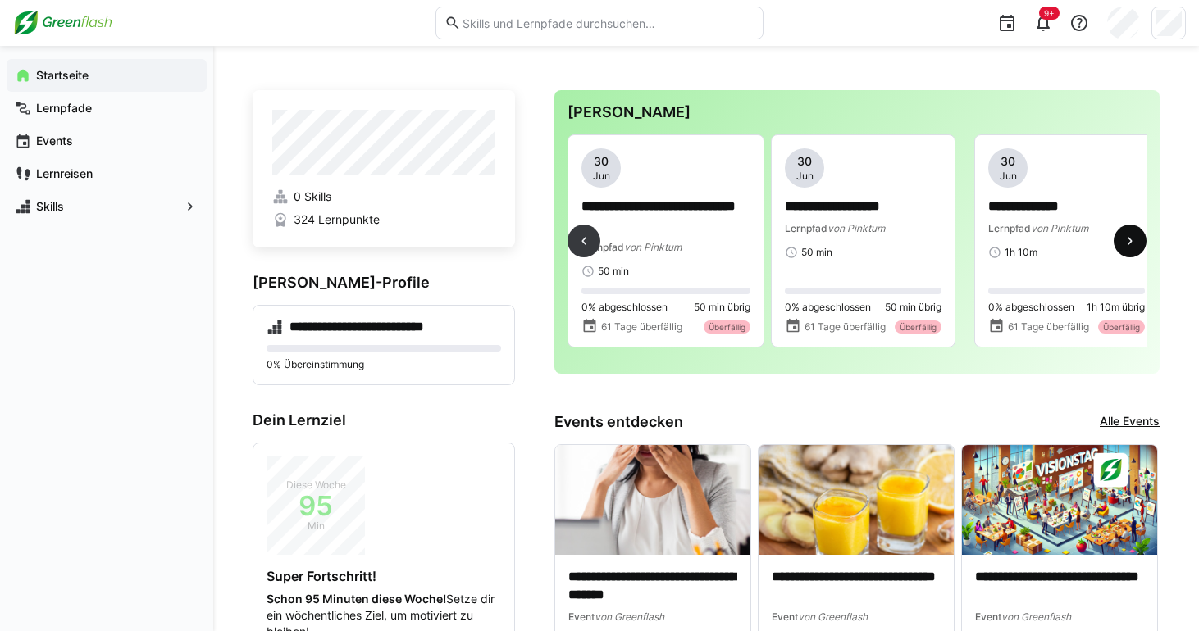
click at [1122, 249] on eds-icon at bounding box center [1130, 241] width 16 height 16
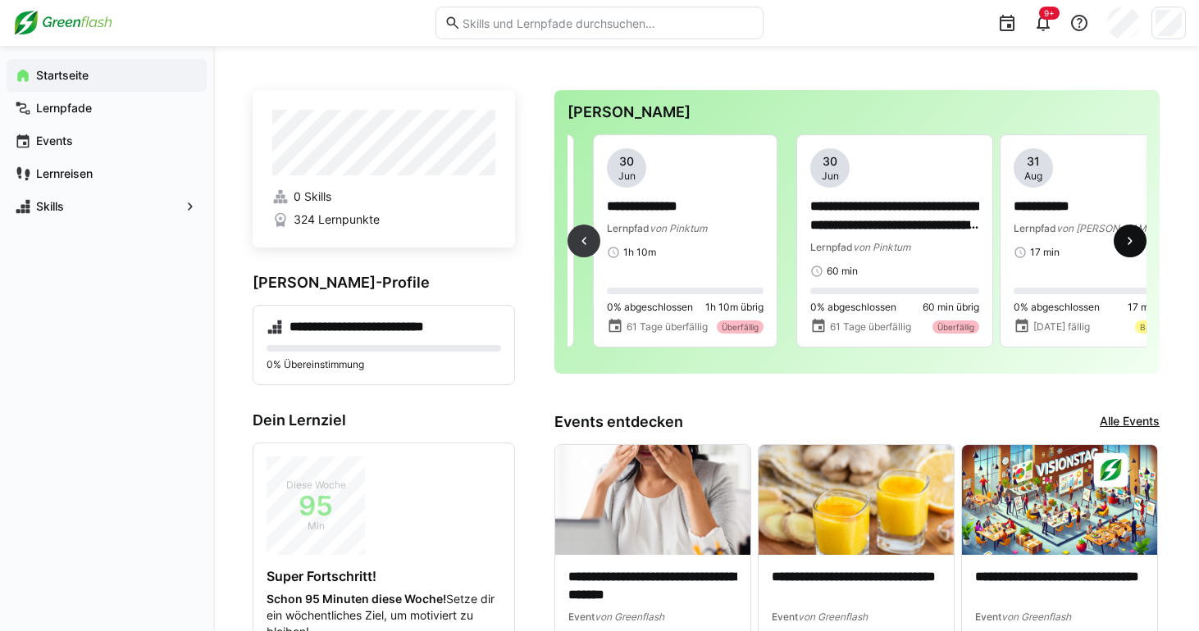
scroll to position [0, 1627]
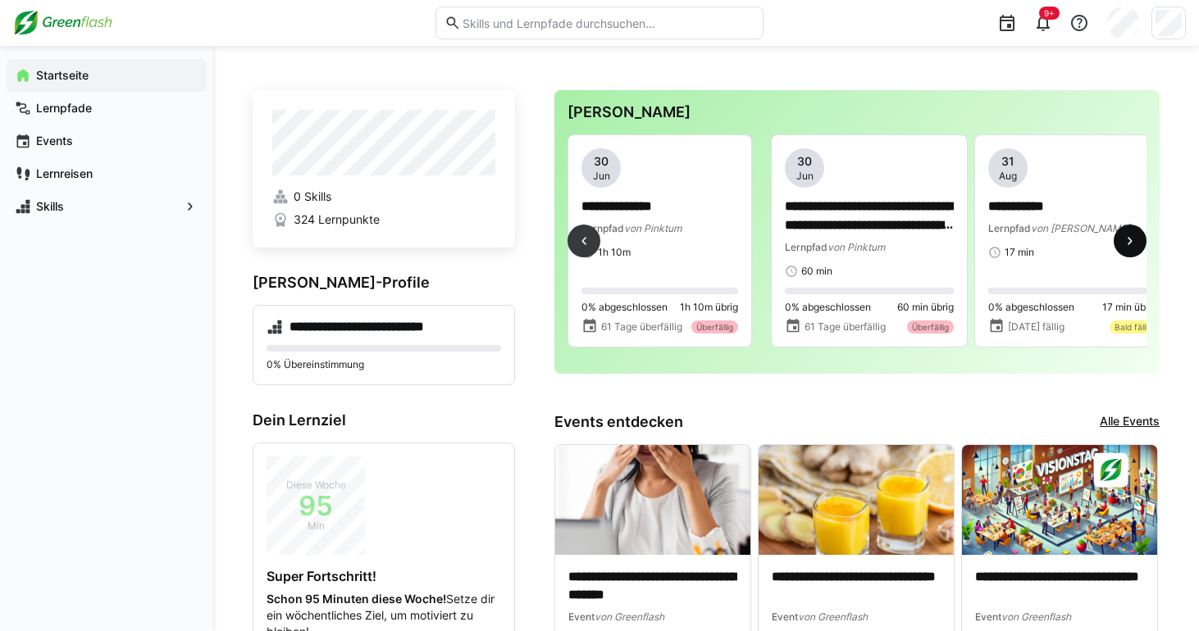
click at [1122, 249] on eds-icon at bounding box center [1130, 241] width 16 height 16
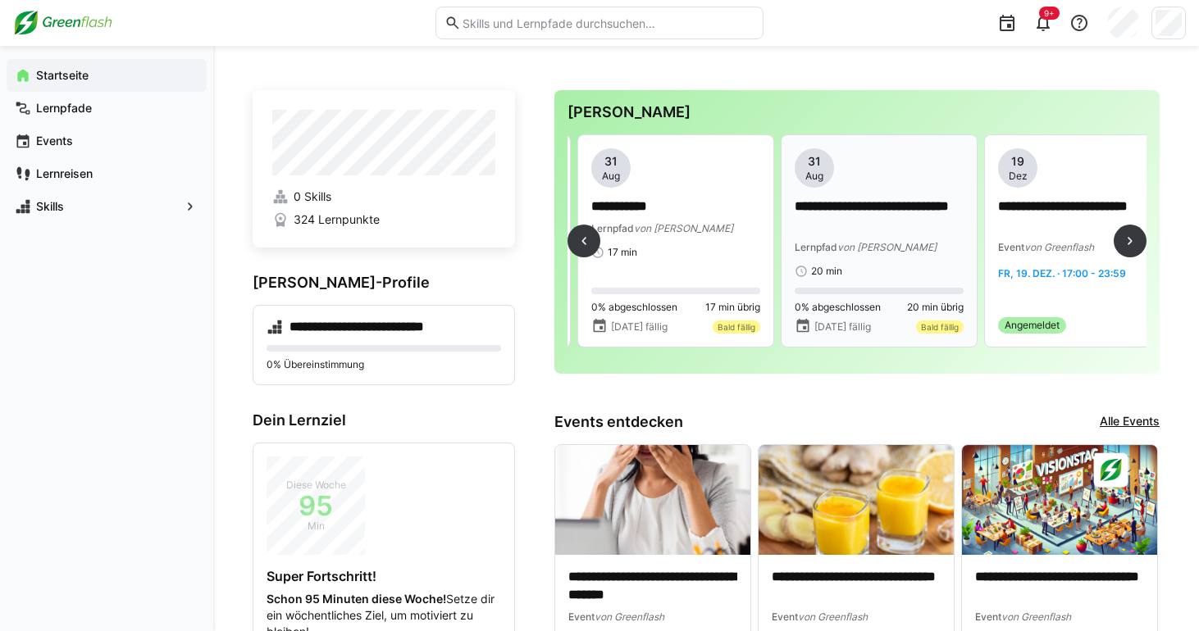
scroll to position [0, 2034]
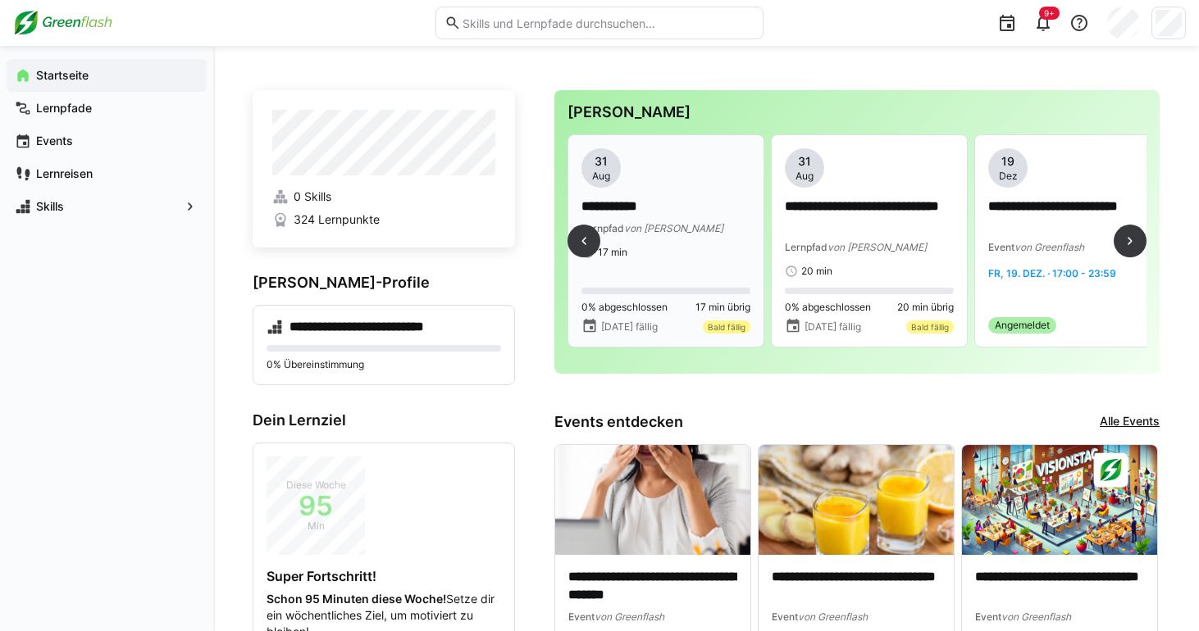
click at [707, 233] on div "Lernpfad von MyBreev" at bounding box center [665, 228] width 169 height 16
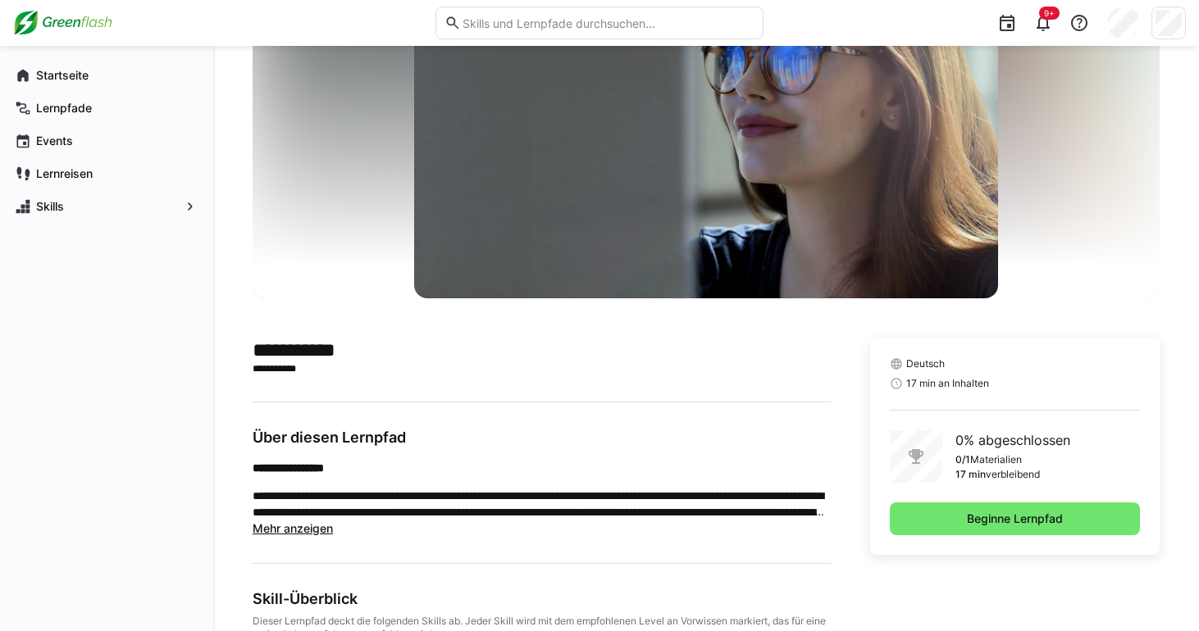
scroll to position [190, 0]
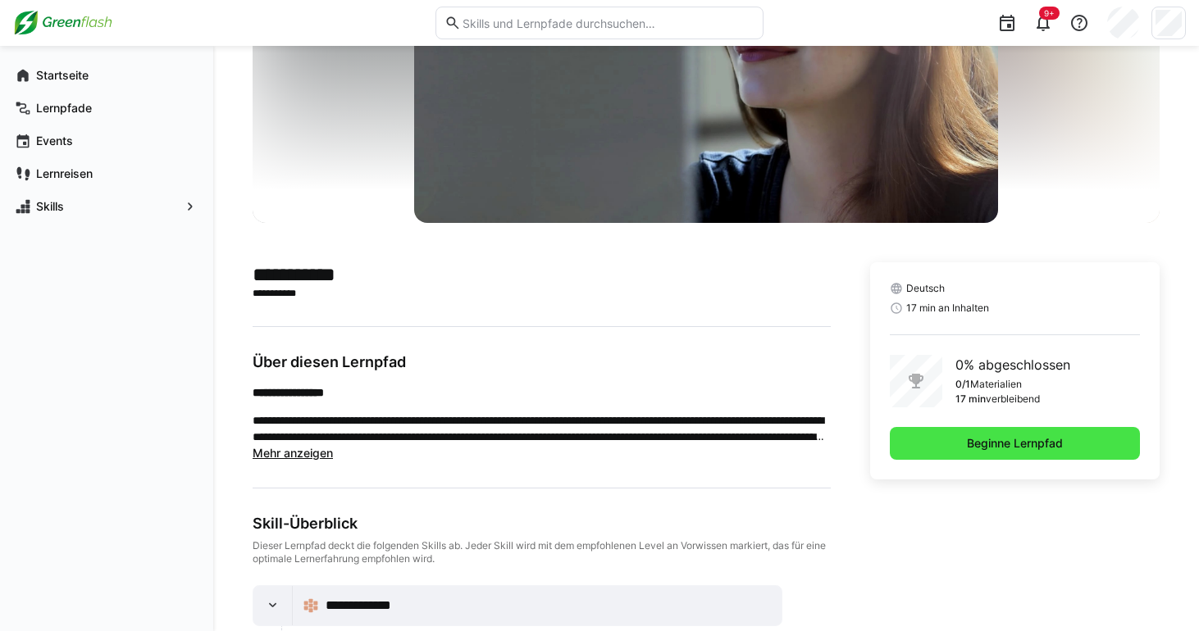
click at [964, 438] on span "Beginne Lernpfad" at bounding box center [1014, 443] width 101 height 16
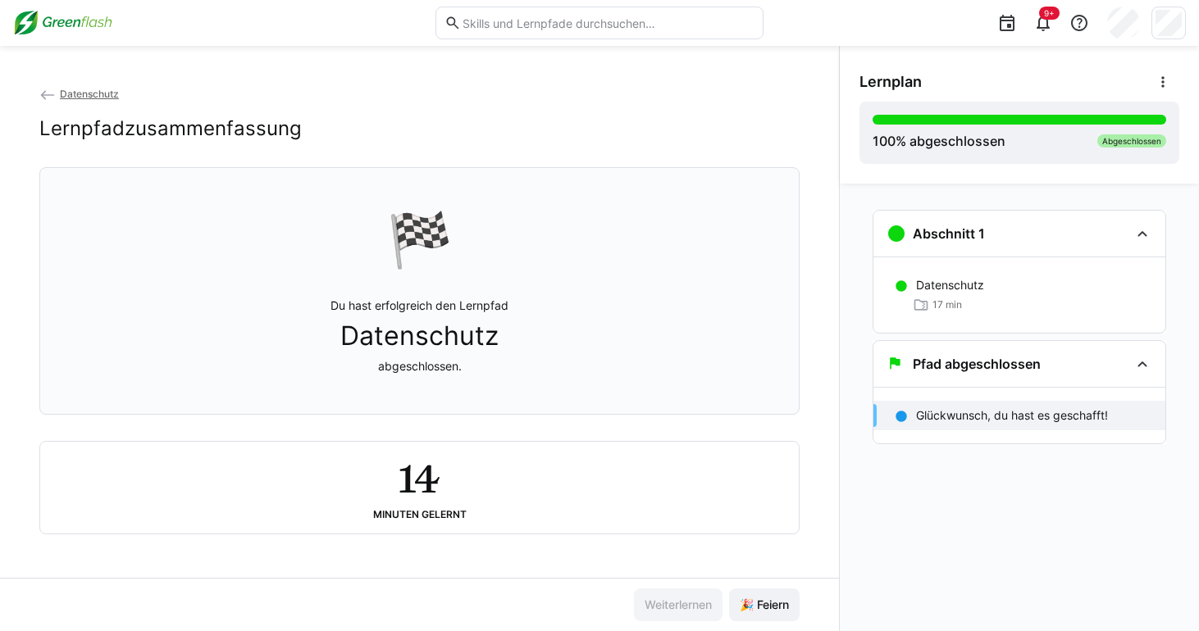
click at [99, 93] on span "Datenschutz" at bounding box center [89, 94] width 59 height 12
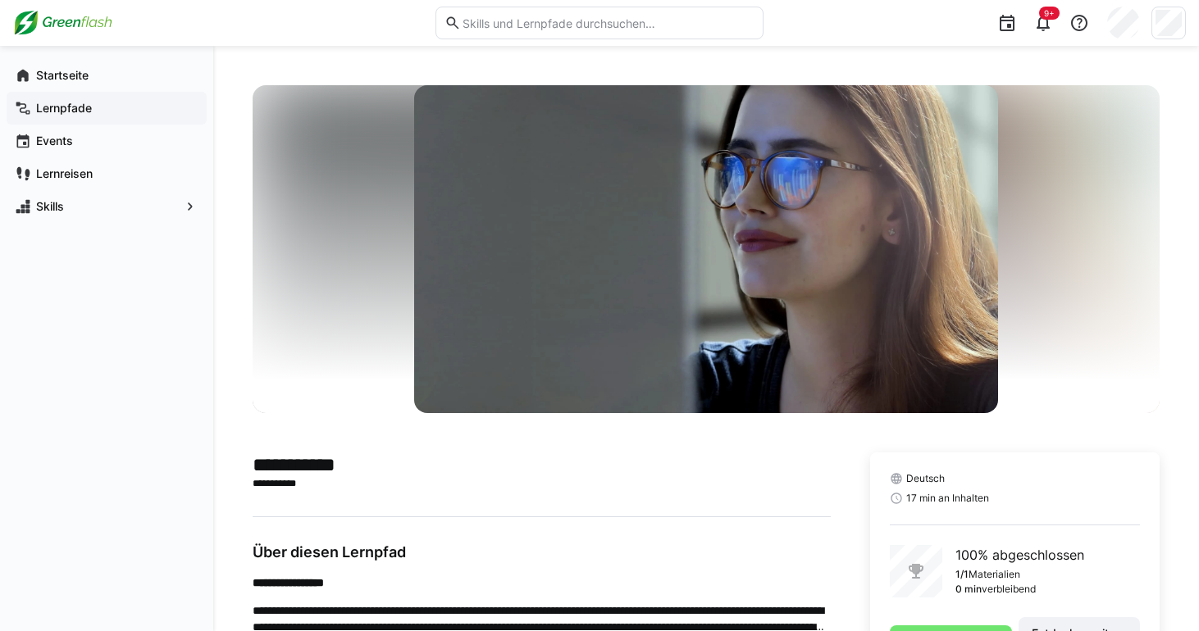
click at [116, 95] on div "Lernpfade" at bounding box center [107, 108] width 200 height 33
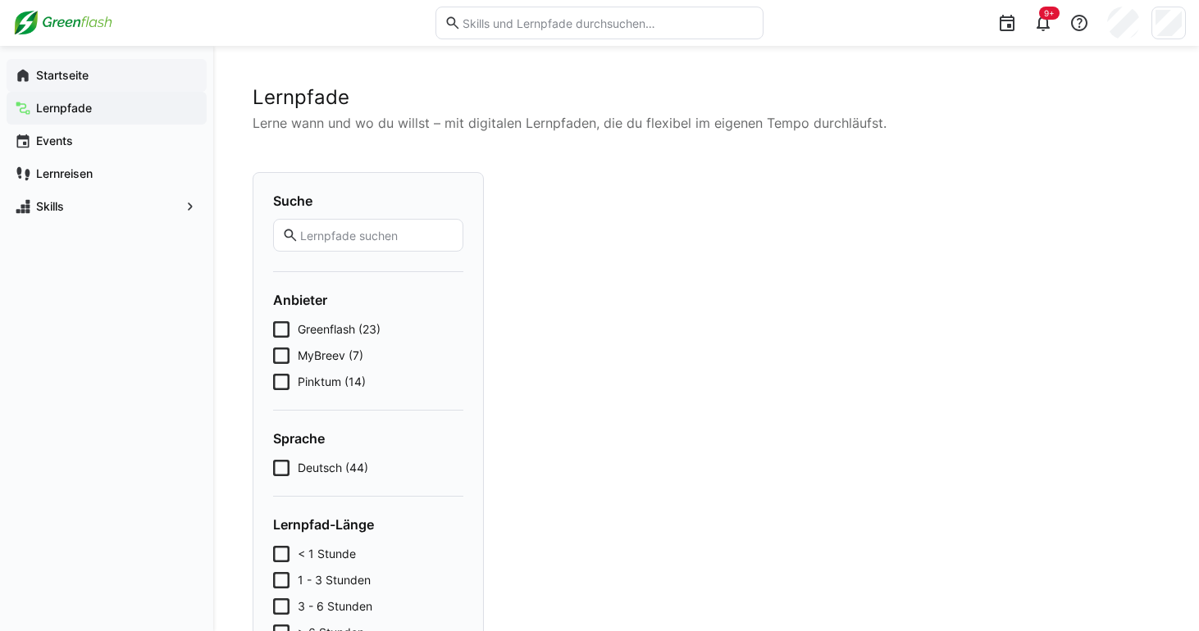
click at [116, 88] on div "Startseite" at bounding box center [107, 75] width 200 height 33
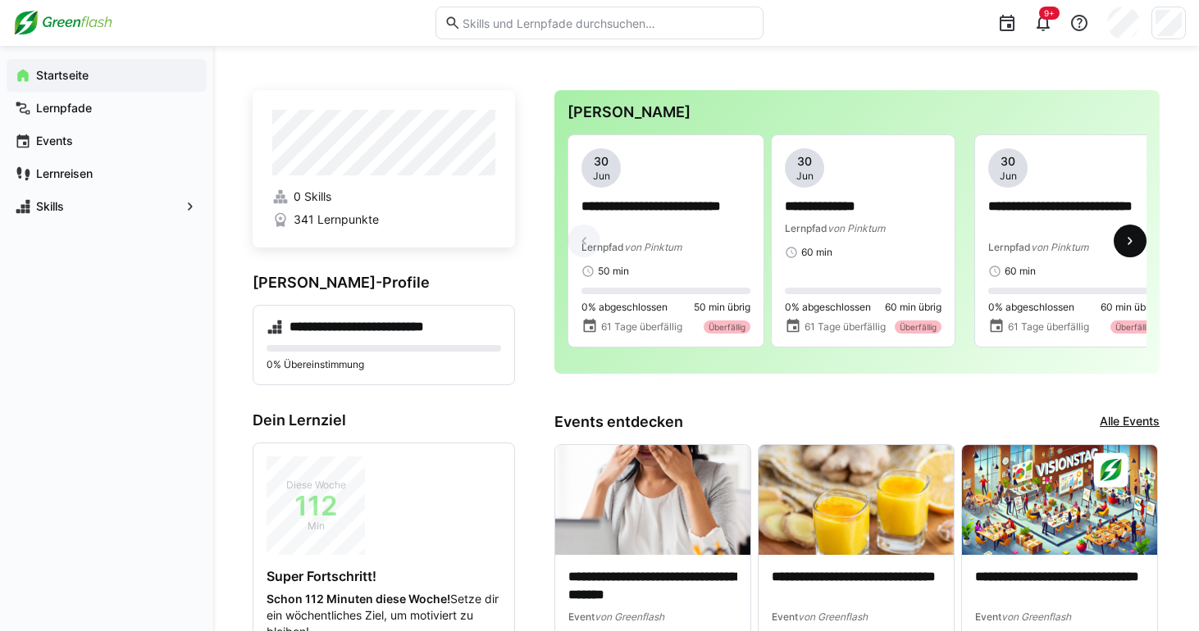
click at [1123, 249] on eds-icon at bounding box center [1130, 241] width 16 height 16
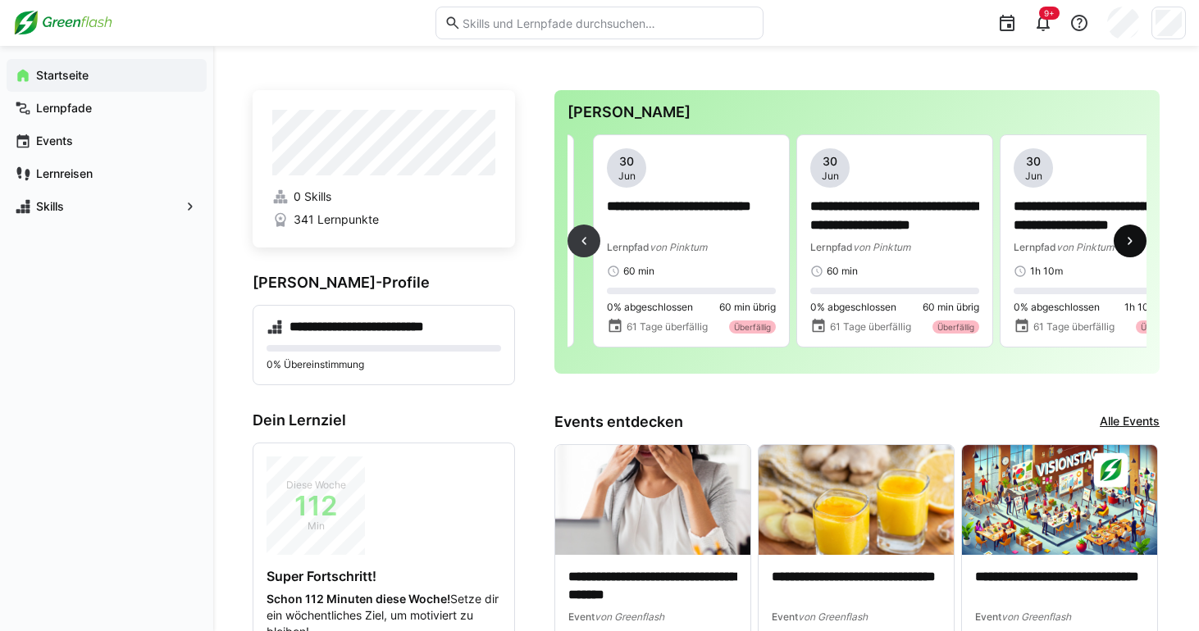
scroll to position [0, 407]
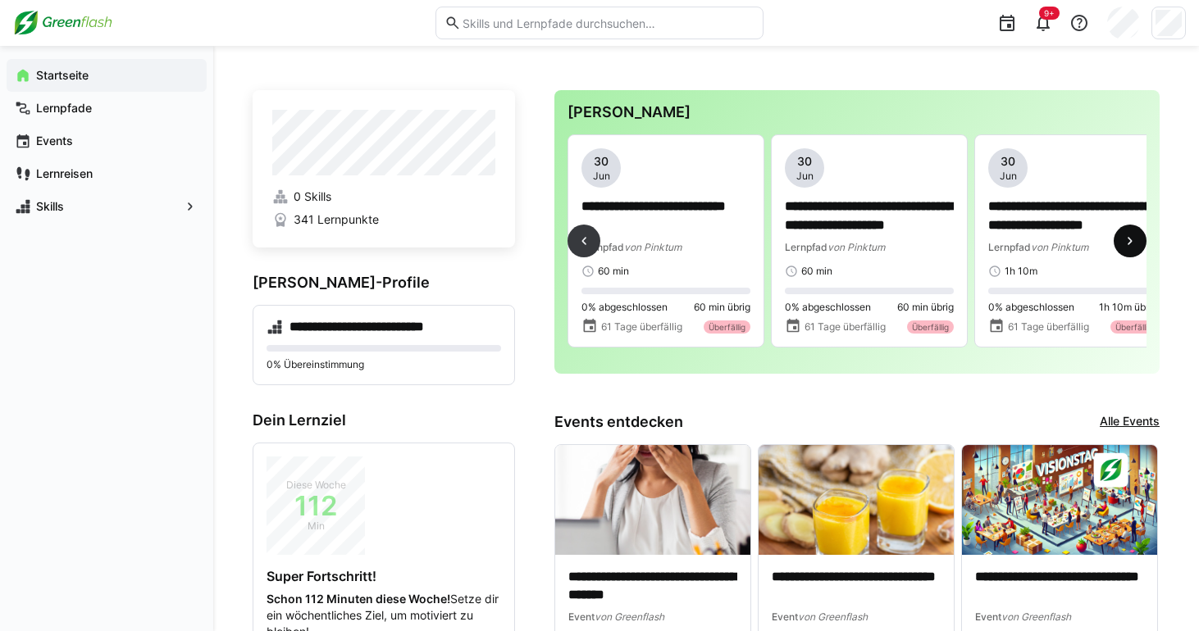
click at [1123, 249] on eds-icon at bounding box center [1130, 241] width 16 height 16
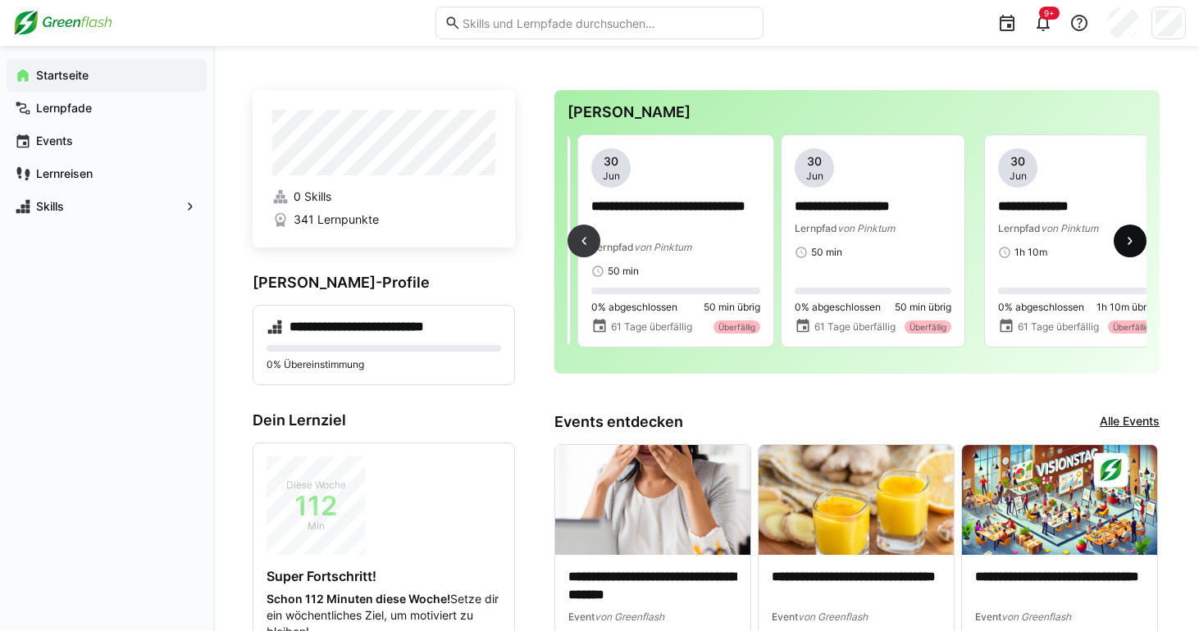
click at [1123, 249] on eds-icon at bounding box center [1130, 241] width 16 height 16
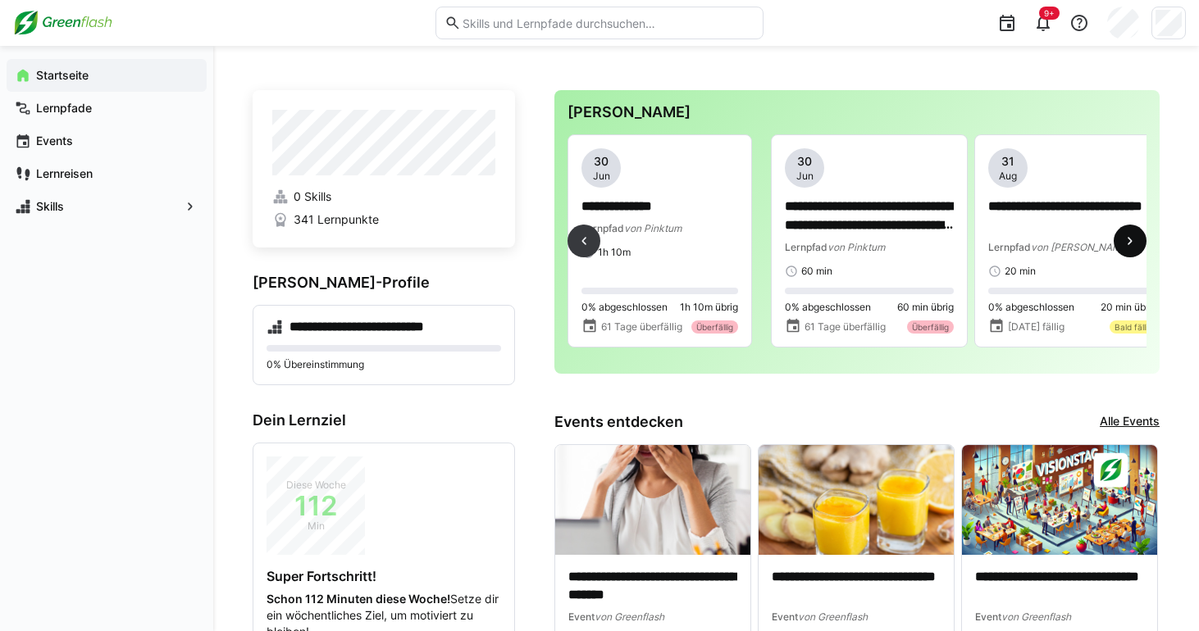
click at [1123, 249] on eds-icon at bounding box center [1130, 241] width 16 height 16
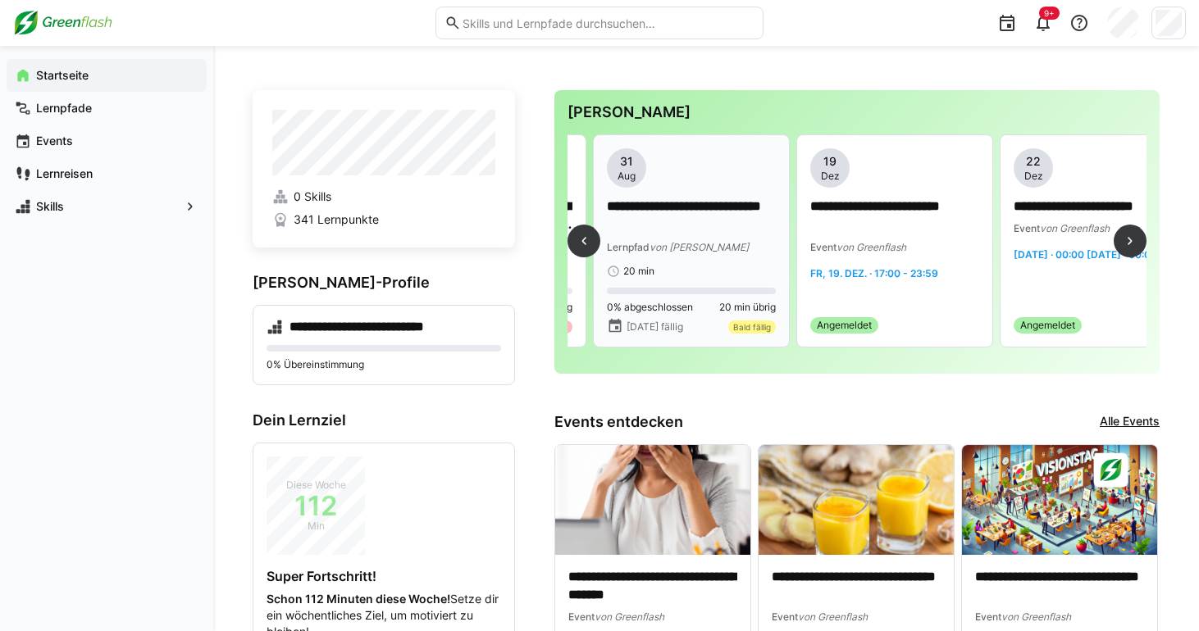
scroll to position [0, 2034]
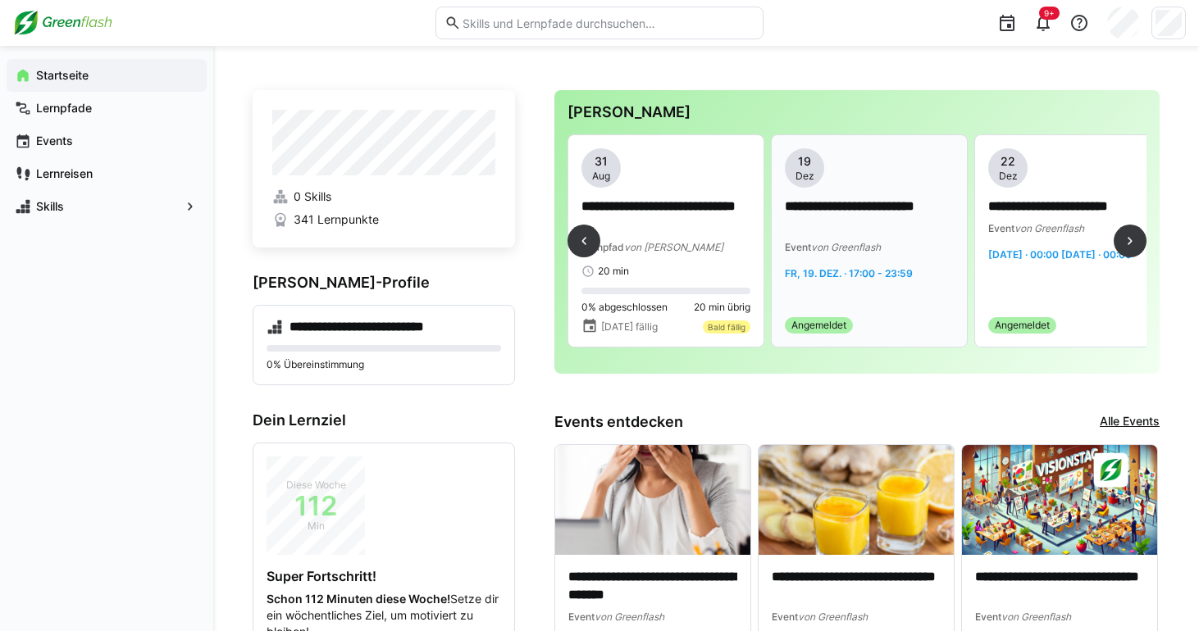
click at [857, 263] on div "**********" at bounding box center [869, 214] width 169 height 133
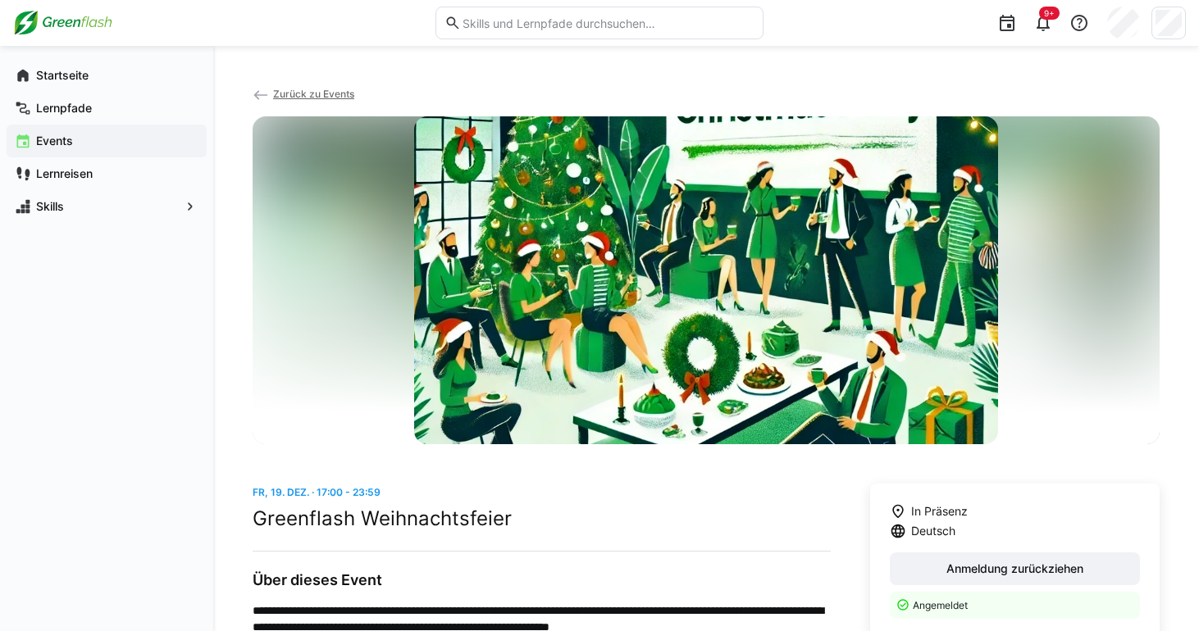
click at [330, 91] on span "Zurück zu Events" at bounding box center [313, 94] width 81 height 12
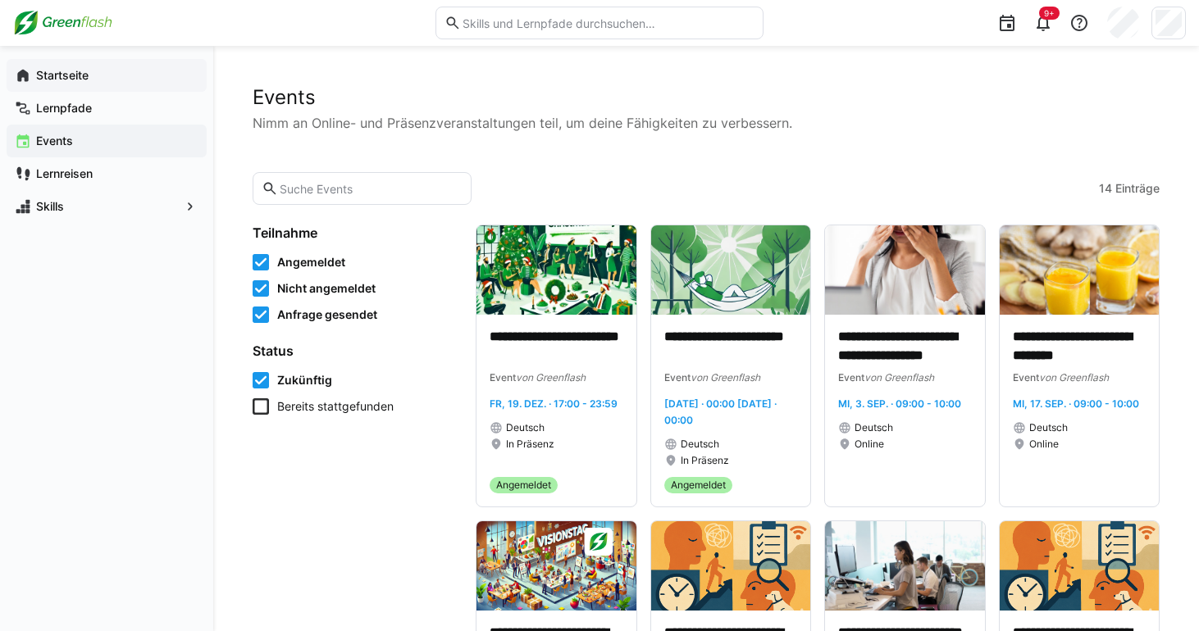
click at [0, 0] on app-navigation-label "Startseite" at bounding box center [0, 0] width 0 height 0
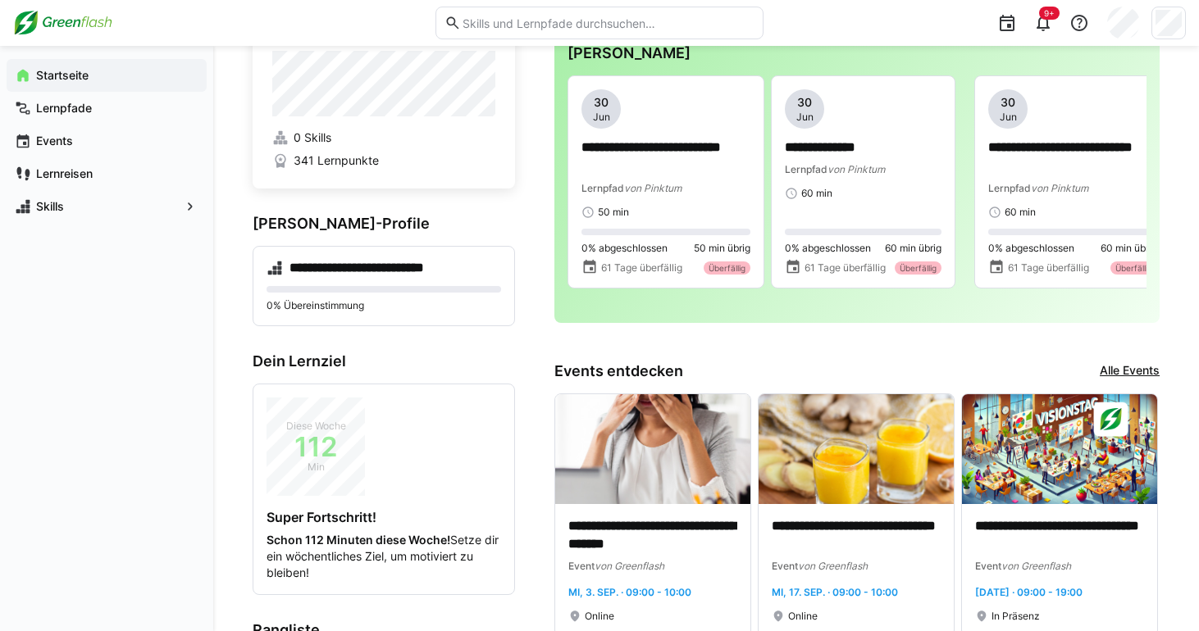
scroll to position [71, 0]
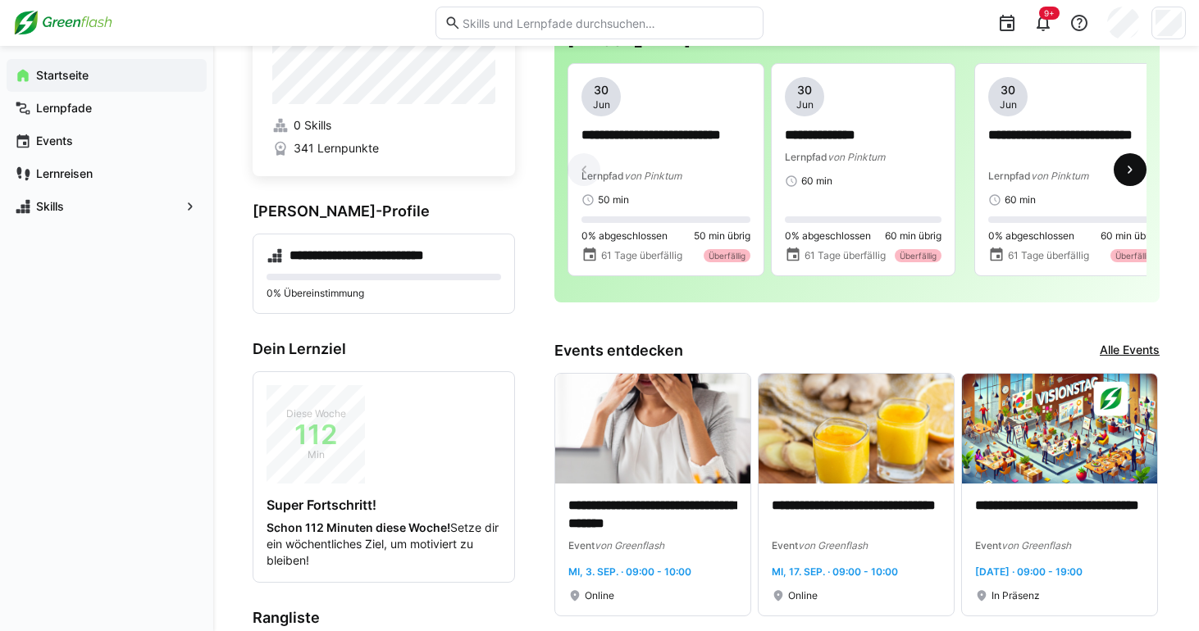
click at [1131, 182] on span at bounding box center [1130, 169] width 33 height 33
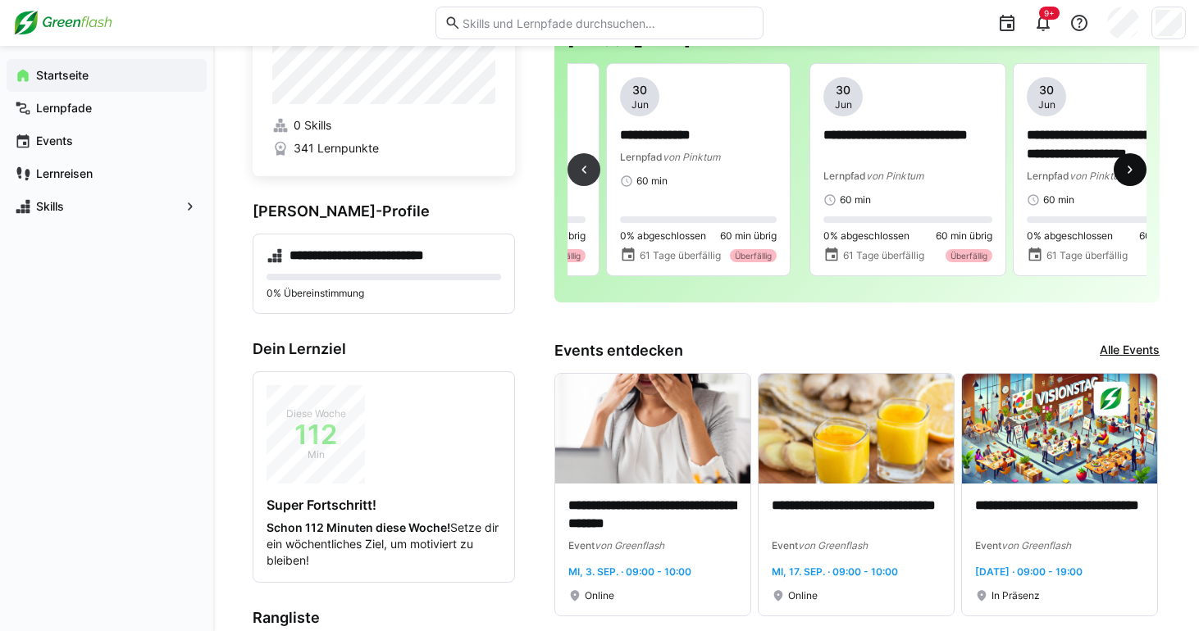
click at [1131, 182] on span at bounding box center [1130, 169] width 33 height 33
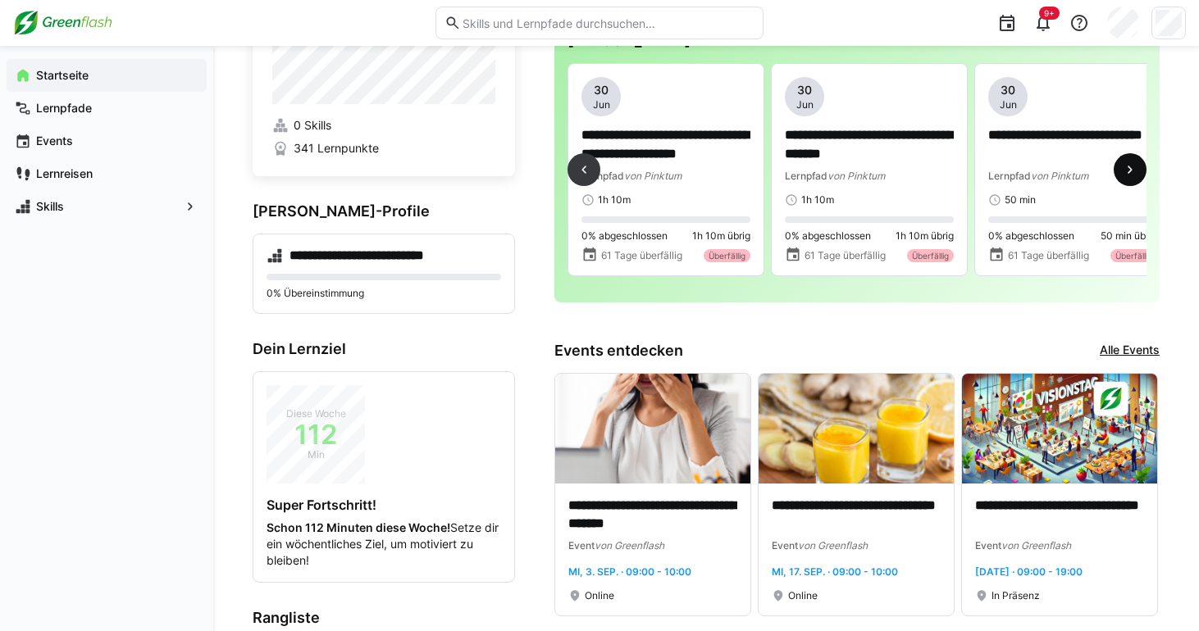
click at [1131, 182] on span at bounding box center [1130, 169] width 33 height 33
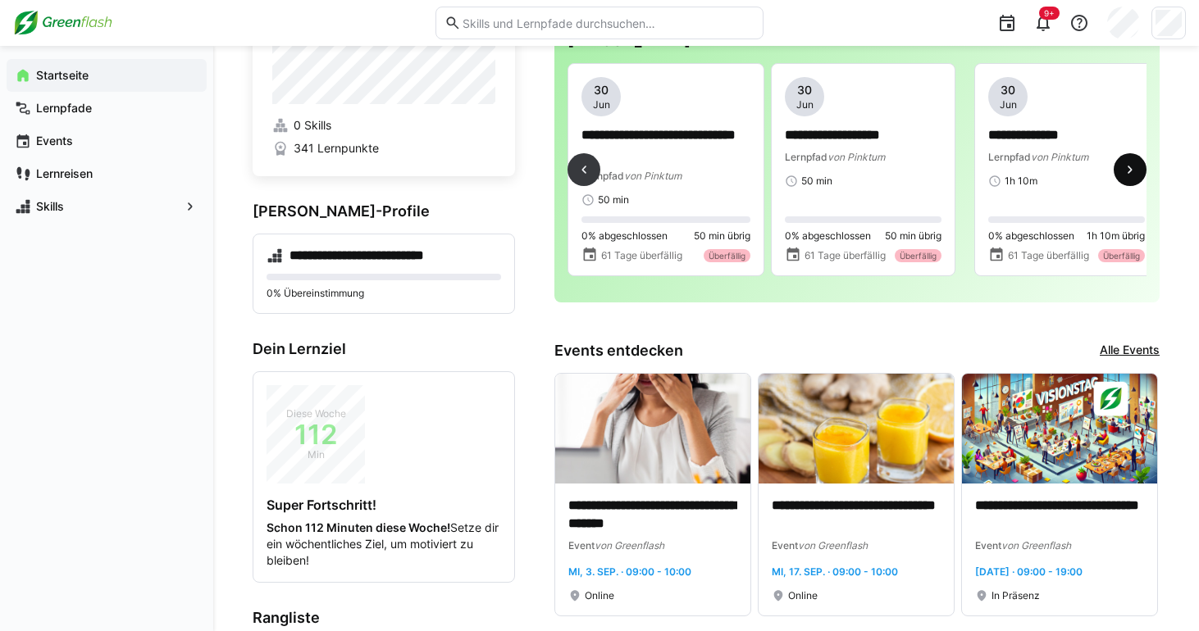
click at [1131, 182] on span at bounding box center [1130, 169] width 33 height 33
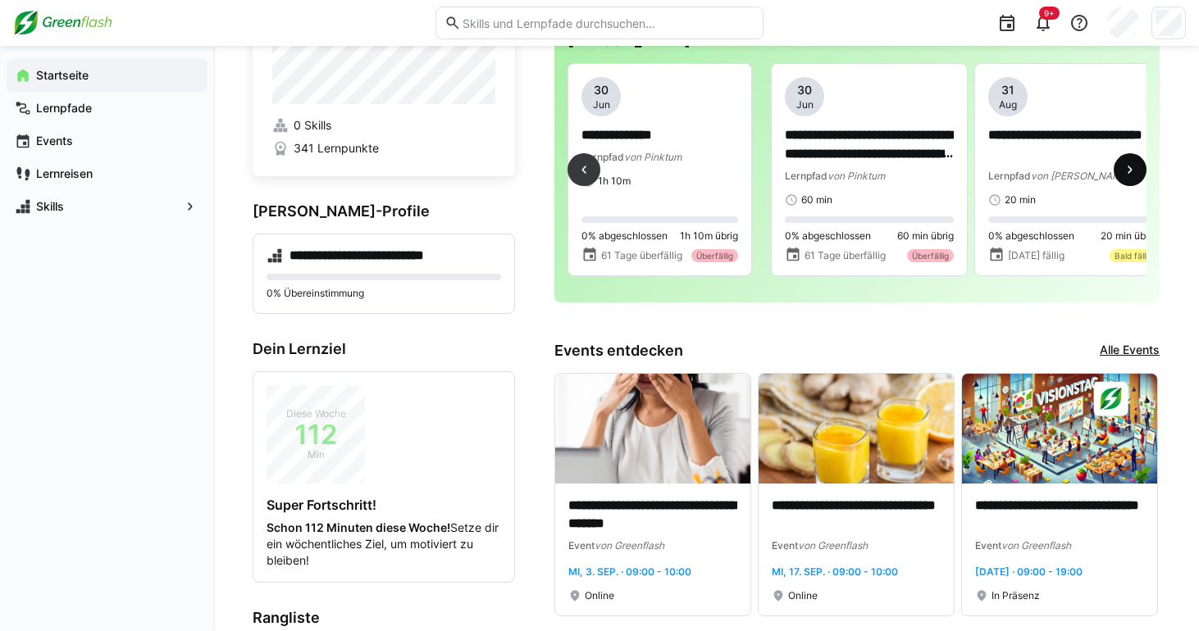
click at [1131, 182] on span at bounding box center [1130, 169] width 33 height 33
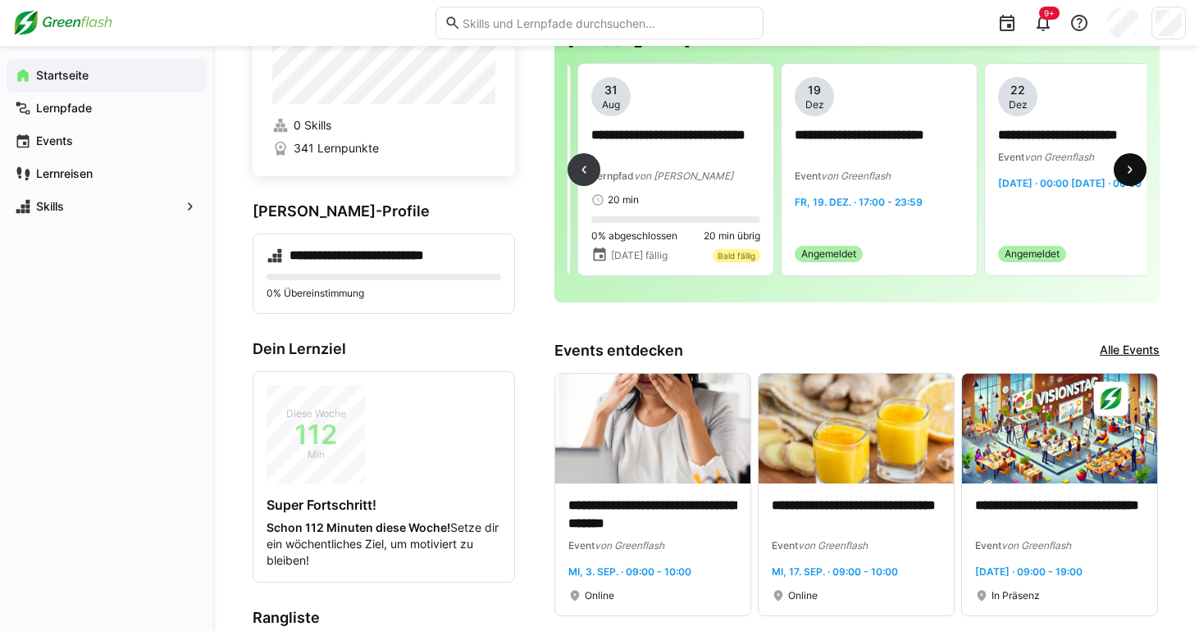
scroll to position [0, 2034]
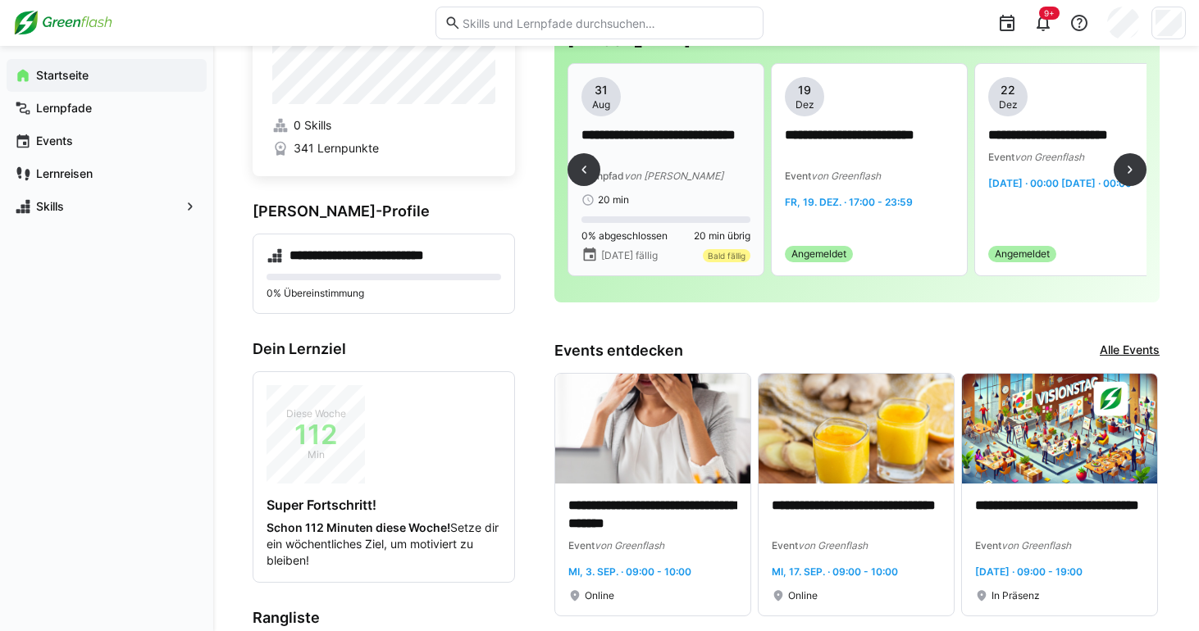
click at [667, 145] on p "**********" at bounding box center [665, 145] width 169 height 38
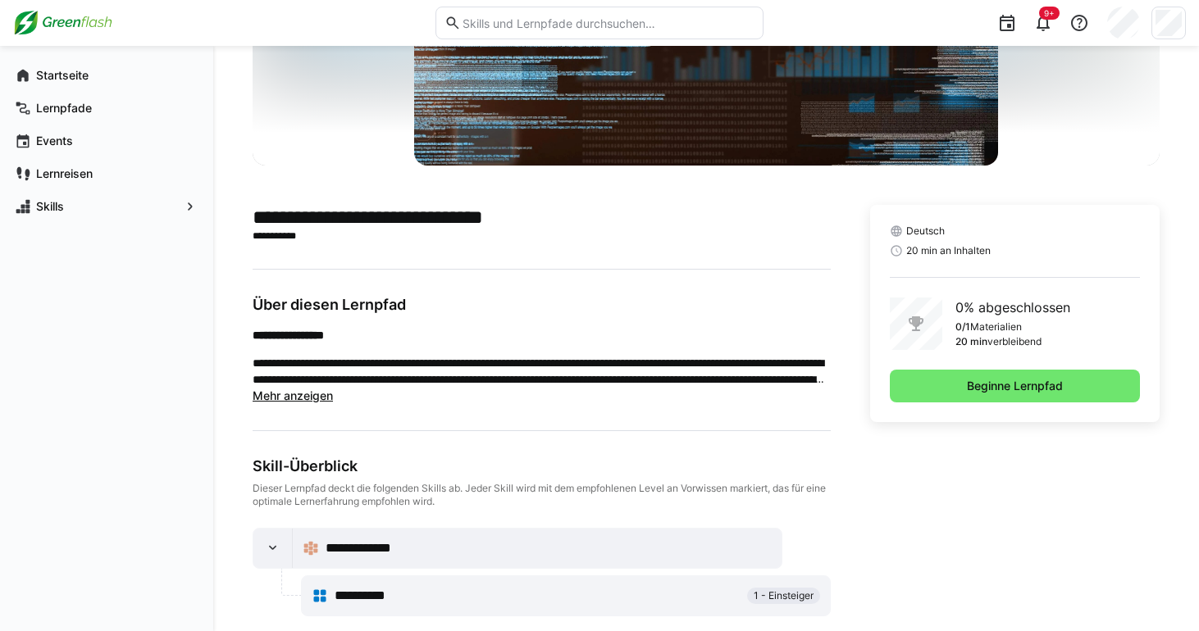
scroll to position [272, 0]
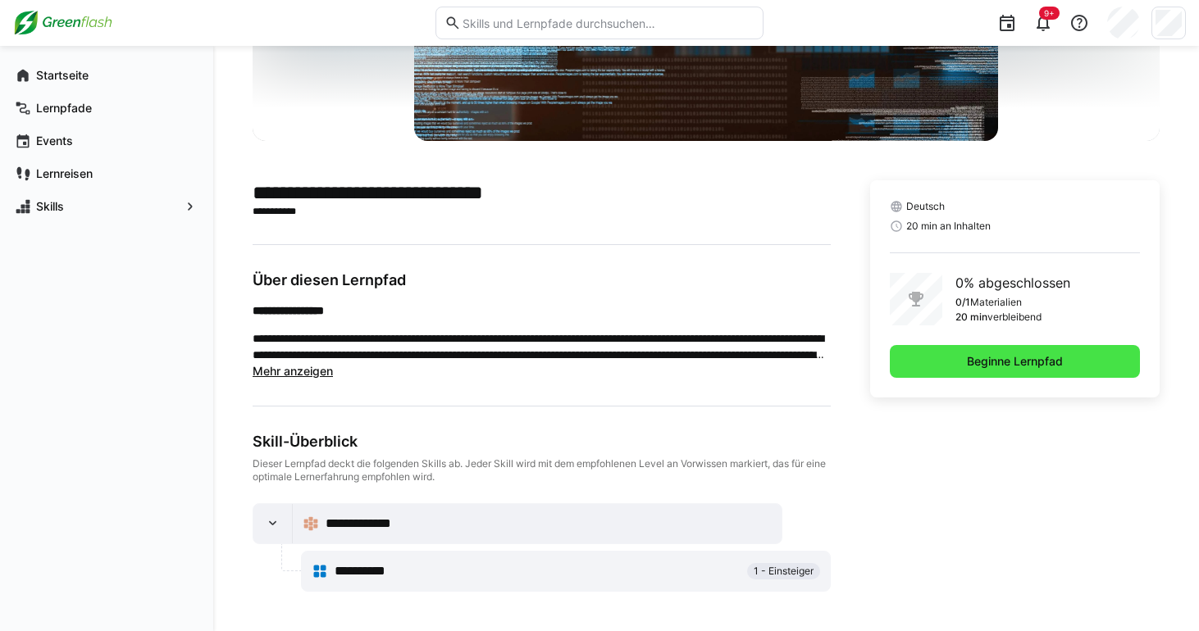
click at [946, 367] on span "Beginne Lernpfad" at bounding box center [1015, 361] width 250 height 33
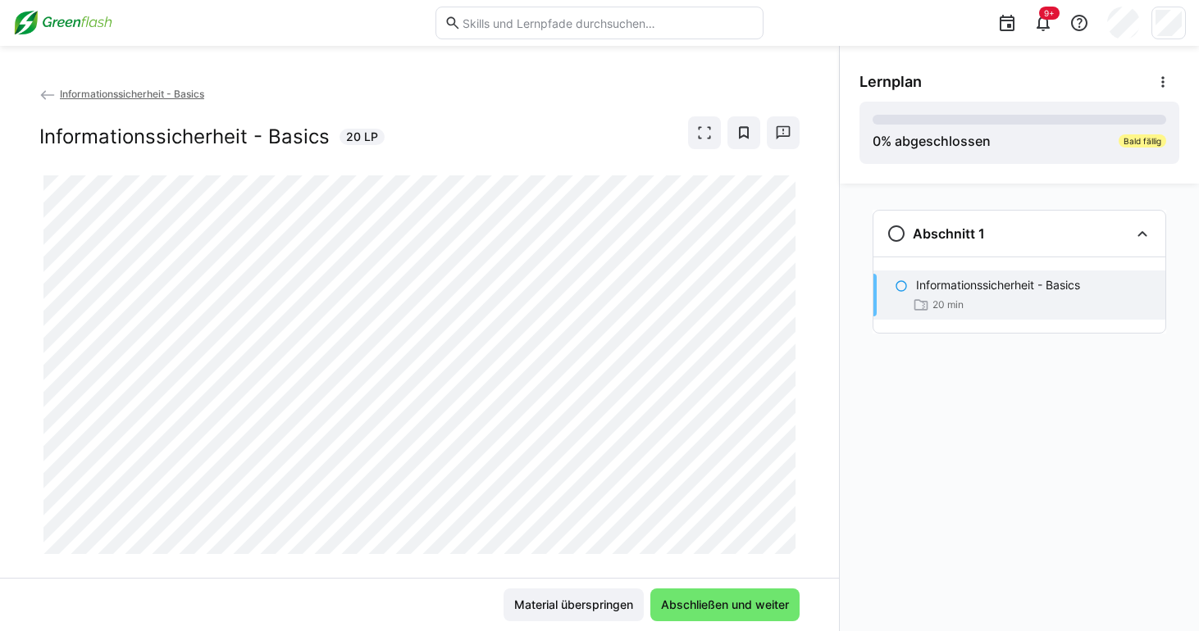
scroll to position [28, 0]
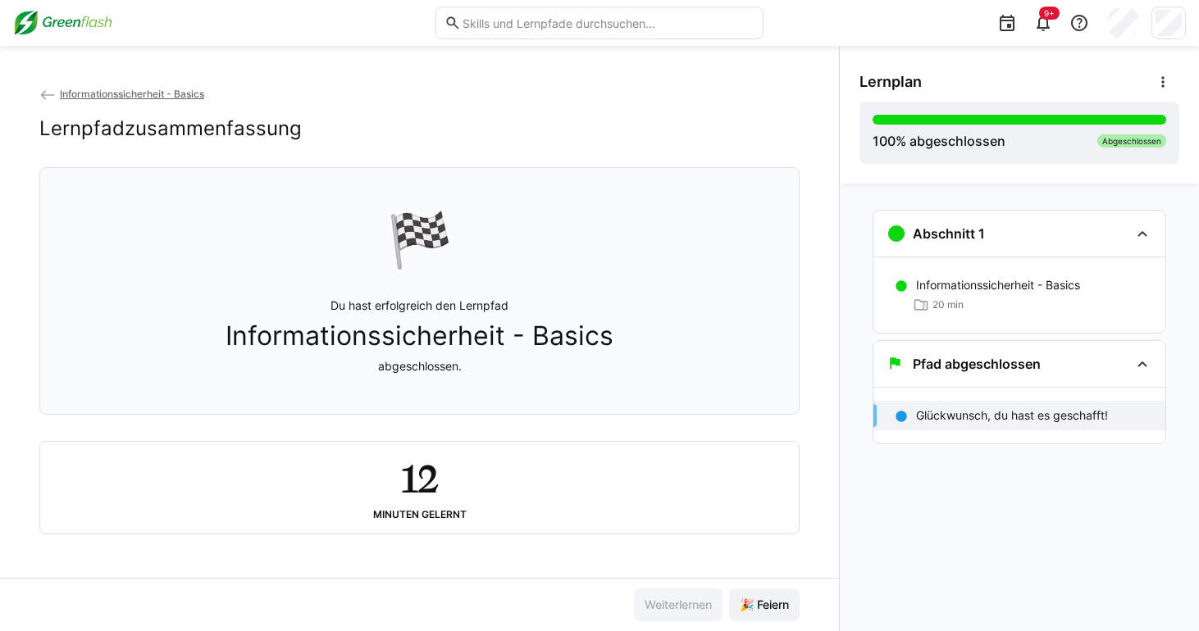
click at [140, 87] on app-back-navigation "Informationssicherheit - Basics" at bounding box center [419, 94] width 760 height 18
click at [141, 93] on span "Informationssicherheit - Basics" at bounding box center [132, 94] width 144 height 12
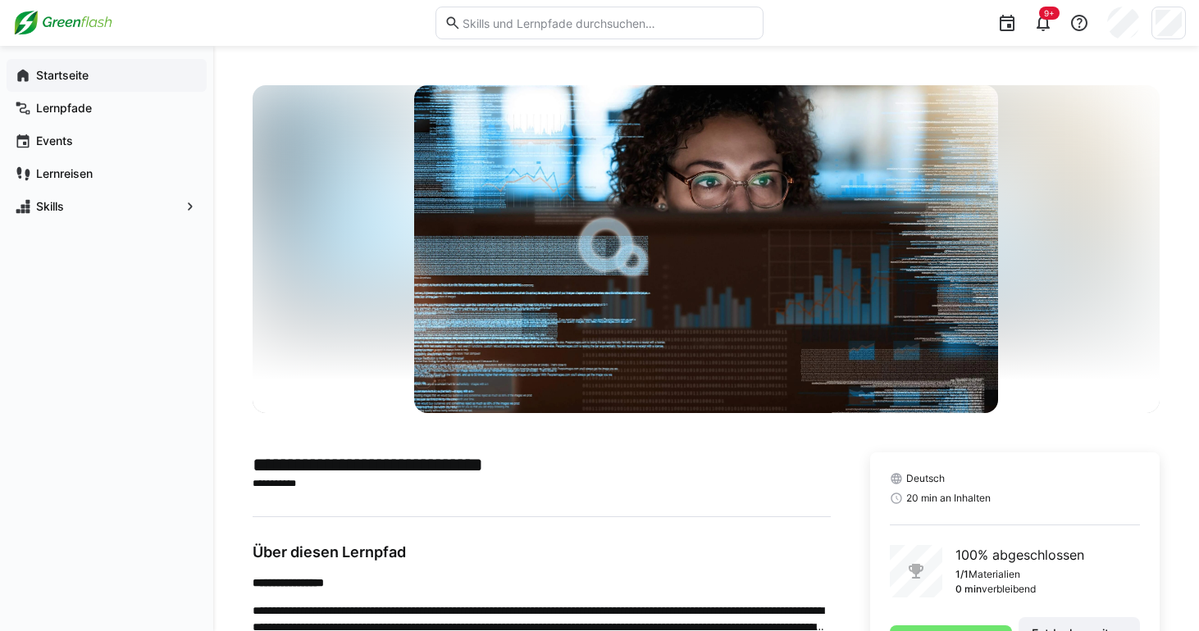
click at [93, 67] on span "Startseite" at bounding box center [116, 75] width 165 height 16
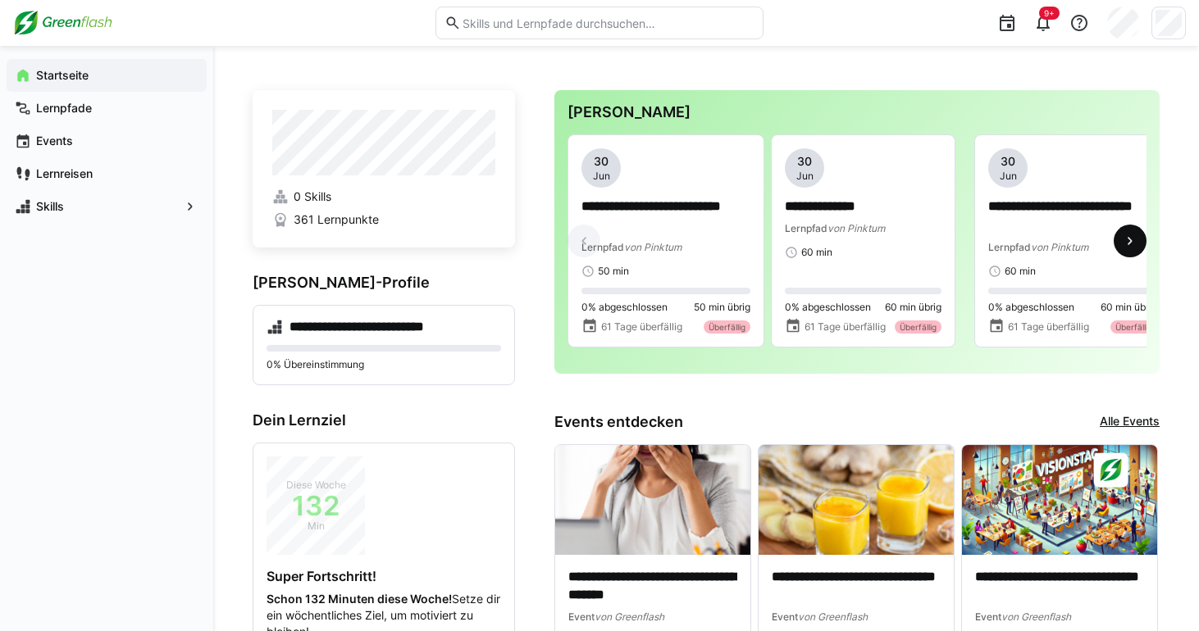
click at [1119, 250] on span at bounding box center [1130, 241] width 33 height 33
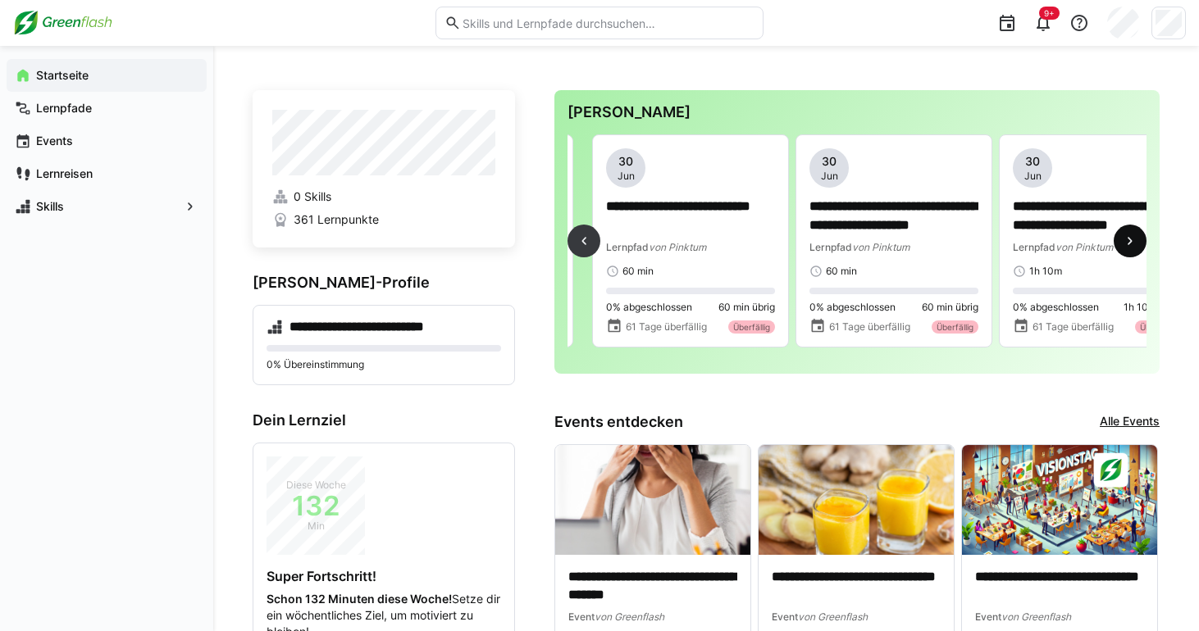
click at [1119, 250] on span at bounding box center [1130, 241] width 33 height 33
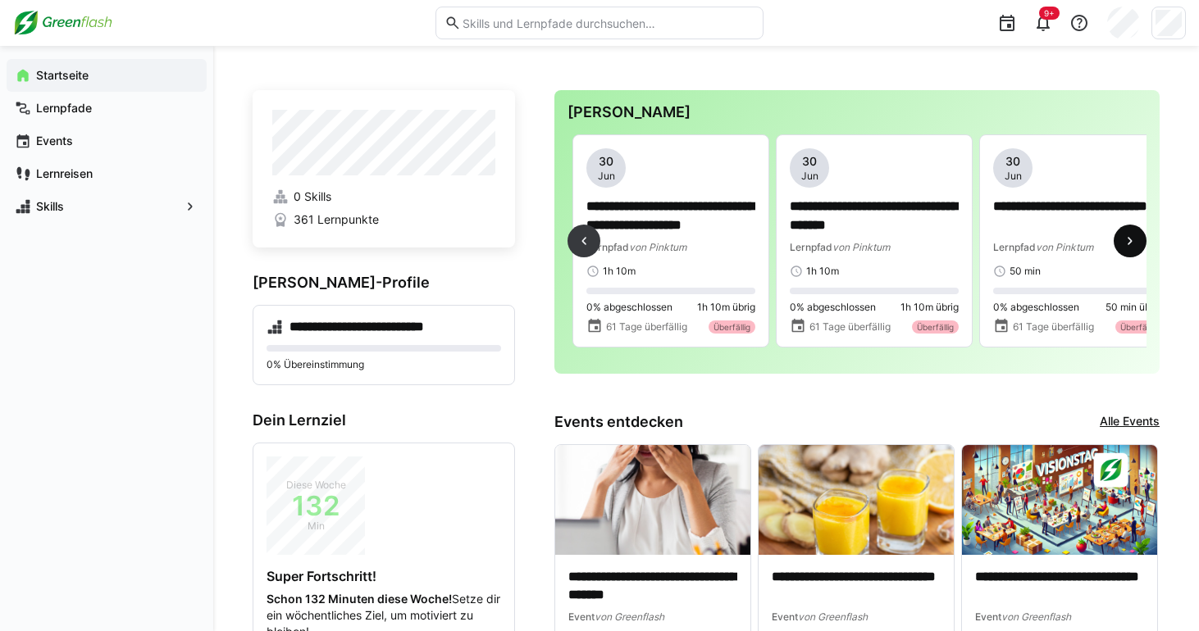
click at [1119, 250] on span at bounding box center [1130, 241] width 33 height 33
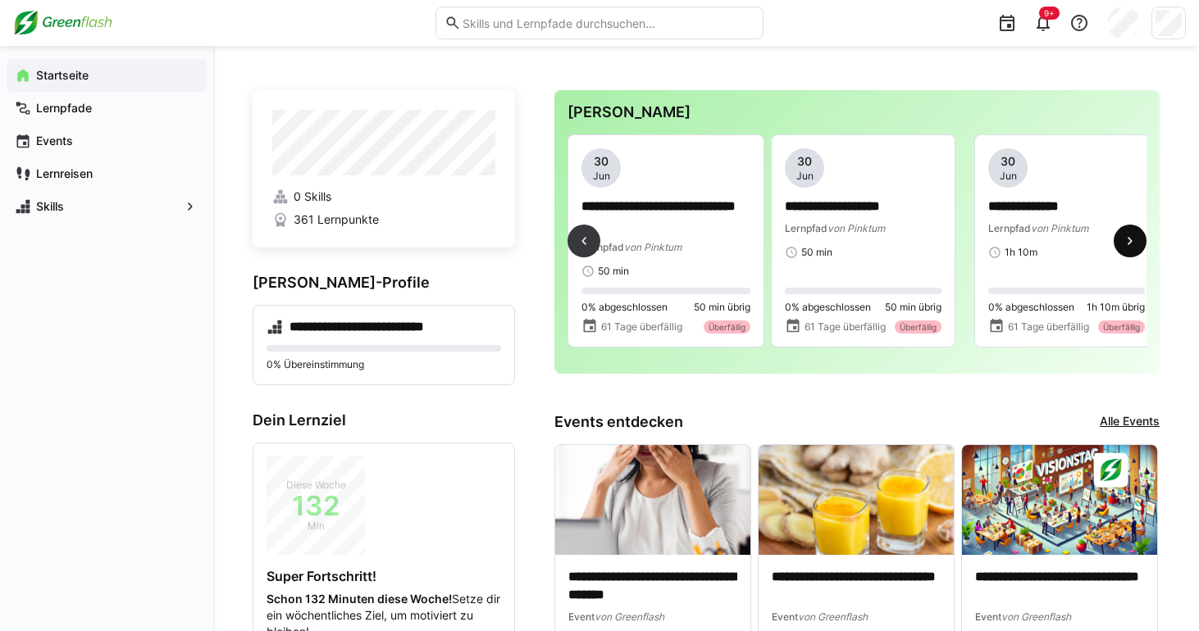
click at [1119, 250] on span at bounding box center [1130, 241] width 33 height 33
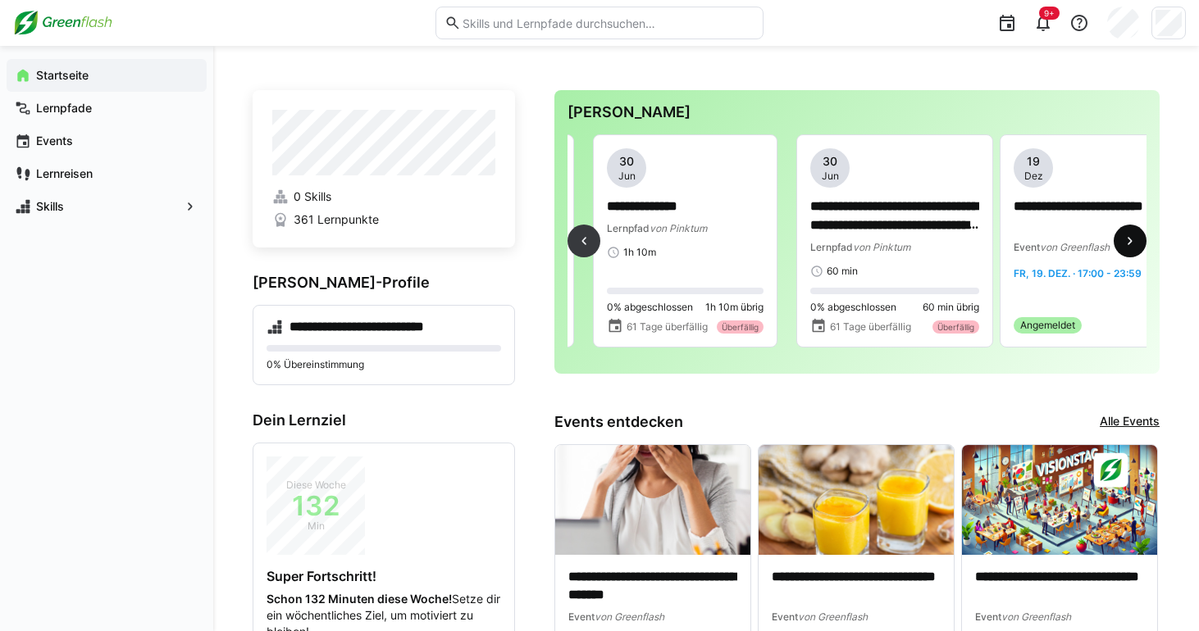
scroll to position [0, 1627]
